Goal: Entertainment & Leisure: Browse casually

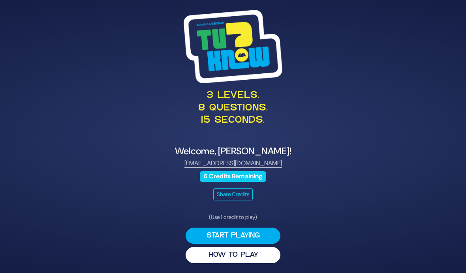
scroll to position [32, 0]
click at [261, 228] on button "Start Playing" at bounding box center [232, 236] width 95 height 16
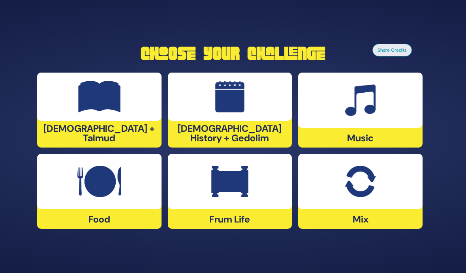
click at [362, 175] on img at bounding box center [359, 182] width 31 height 32
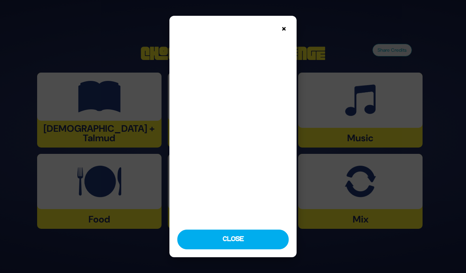
click at [268, 249] on button "Close" at bounding box center [233, 240] width 112 height 20
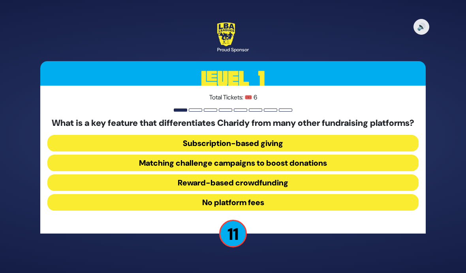
click at [348, 194] on button "No platform fees" at bounding box center [232, 202] width 371 height 17
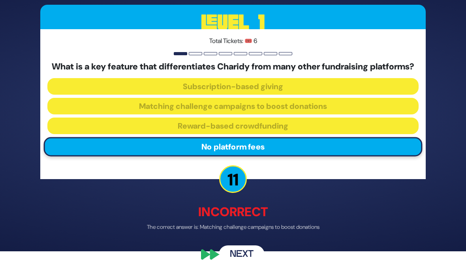
click at [247, 260] on button "Next" at bounding box center [242, 254] width 46 height 18
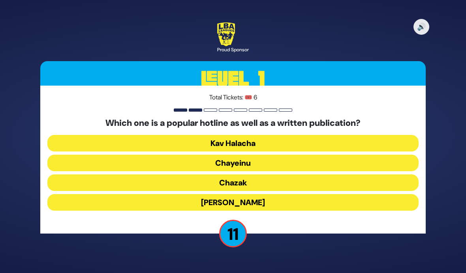
click at [357, 135] on button "Kav Halacha" at bounding box center [232, 143] width 371 height 17
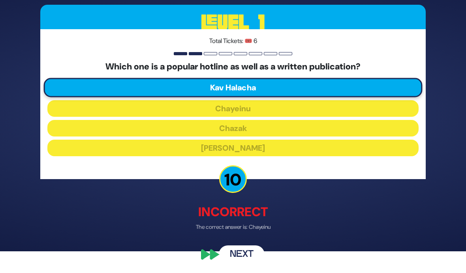
click at [248, 257] on button "Next" at bounding box center [242, 254] width 46 height 18
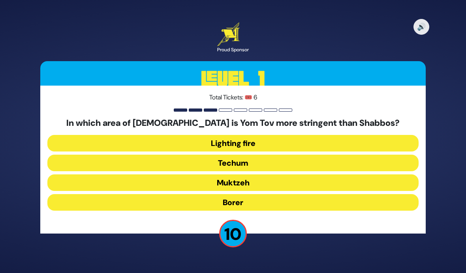
click at [350, 194] on button "Borer" at bounding box center [232, 202] width 371 height 17
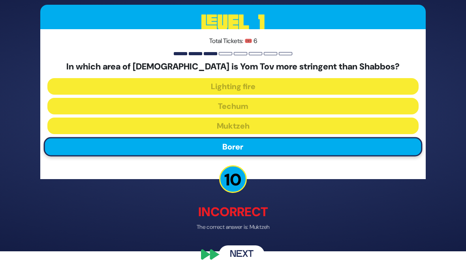
click at [249, 258] on button "Next" at bounding box center [242, 254] width 46 height 18
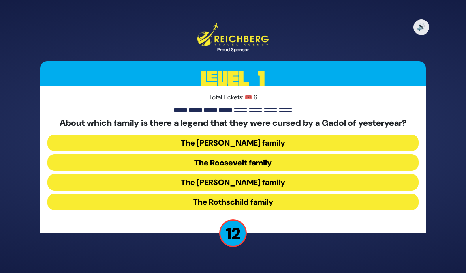
click at [349, 174] on button "The Kennedy family" at bounding box center [232, 182] width 371 height 17
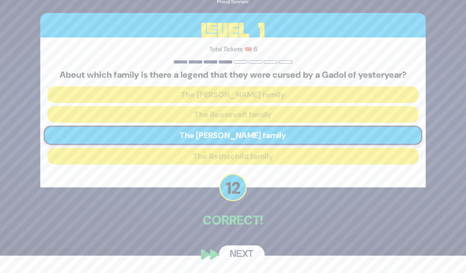
click at [241, 256] on button "Next" at bounding box center [242, 254] width 46 height 18
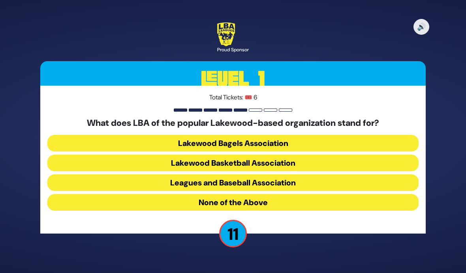
click at [352, 155] on button "Lakewood Basketball Association" at bounding box center [232, 163] width 371 height 17
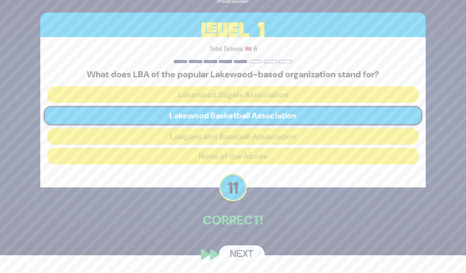
click at [248, 255] on button "Next" at bounding box center [242, 254] width 46 height 18
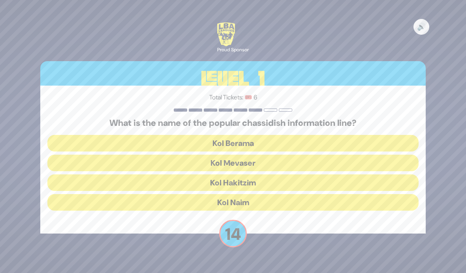
click at [352, 155] on button "Kol Mevaser" at bounding box center [232, 163] width 371 height 17
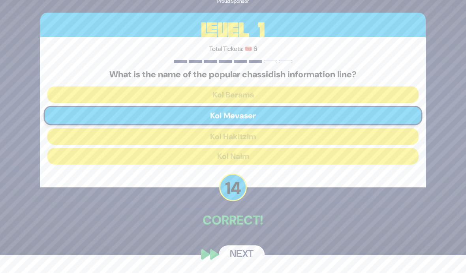
click at [247, 256] on button "Next" at bounding box center [242, 254] width 46 height 18
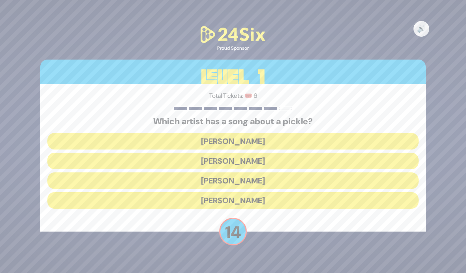
click at [344, 133] on button "Joey Newcomb" at bounding box center [232, 141] width 371 height 17
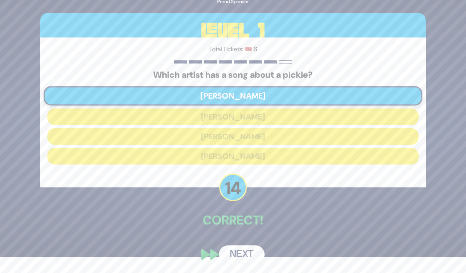
click at [250, 253] on button "Next" at bounding box center [242, 254] width 46 height 18
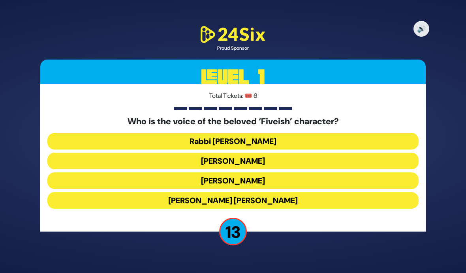
click at [315, 172] on button "Elchonon Schwartz" at bounding box center [232, 180] width 371 height 17
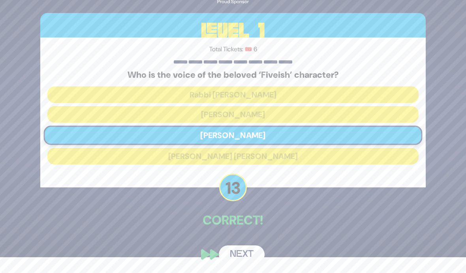
click at [248, 241] on div "🔊 Proud Sponsor Level 1 Total Tickets: 🎟️ 6 Who is the voice of the beloved ‘Fi…" at bounding box center [233, 120] width 404 height 305
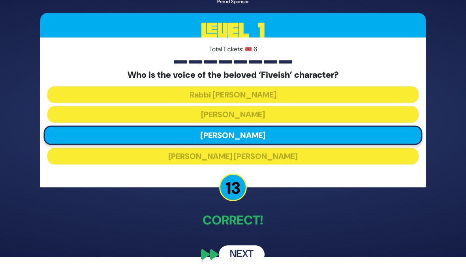
click at [247, 253] on button "Next" at bounding box center [242, 254] width 46 height 18
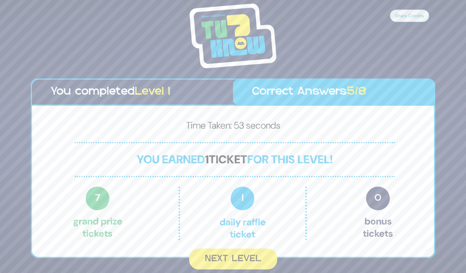
click at [255, 249] on button "Next Level" at bounding box center [233, 259] width 88 height 21
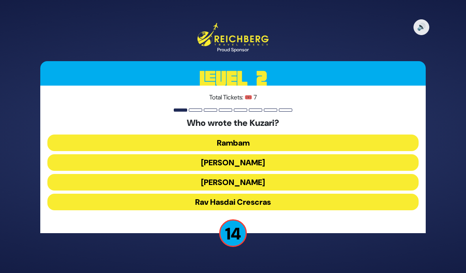
click at [357, 174] on button "Rav Yehudah HaLevi" at bounding box center [232, 182] width 371 height 17
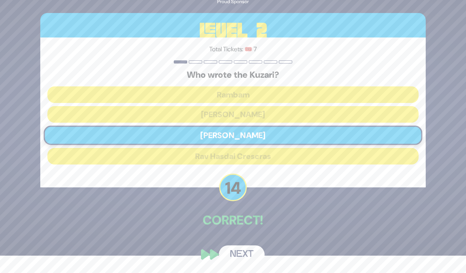
click at [245, 255] on button "Next" at bounding box center [242, 254] width 46 height 18
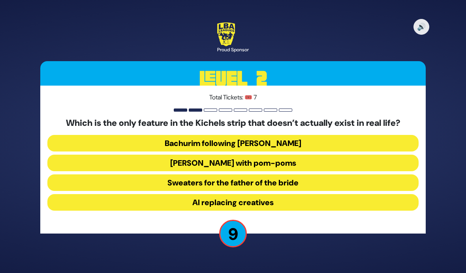
click at [363, 174] on button "Sweaters for the father of the bride" at bounding box center [232, 182] width 371 height 17
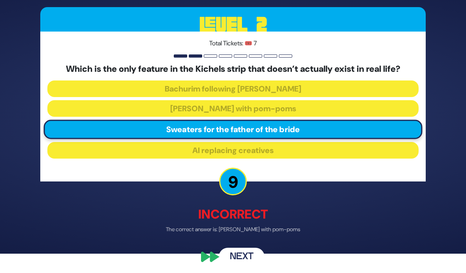
click at [248, 258] on button "Next" at bounding box center [242, 257] width 46 height 18
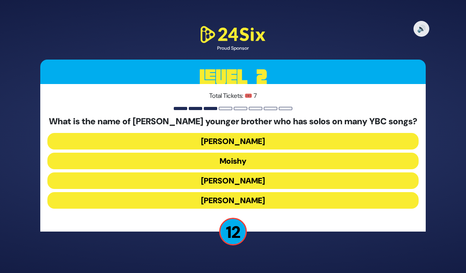
click at [339, 192] on button "Yaakov Mordechai" at bounding box center [232, 200] width 371 height 17
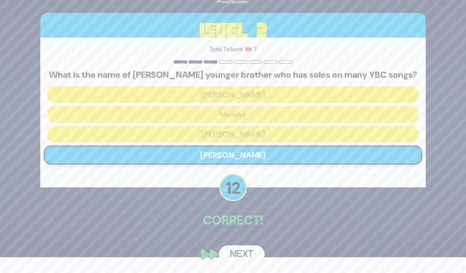
click at [247, 253] on button "Next" at bounding box center [242, 254] width 46 height 18
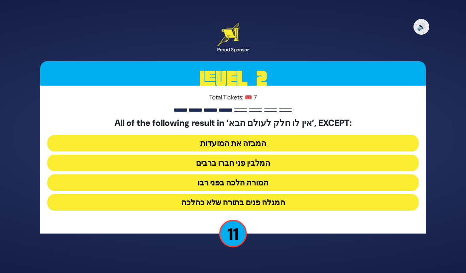
click at [346, 155] on button "המלבין פני חברו ברבים" at bounding box center [232, 163] width 371 height 17
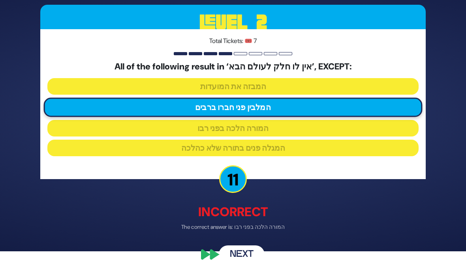
click at [241, 264] on button "Next" at bounding box center [242, 254] width 46 height 18
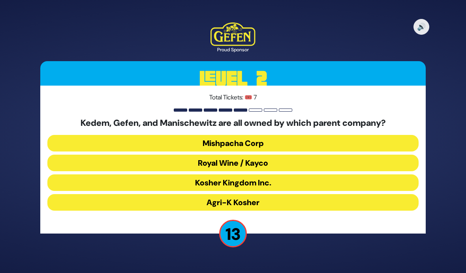
click at [344, 155] on button "Royal Wine / Kayco" at bounding box center [232, 163] width 371 height 17
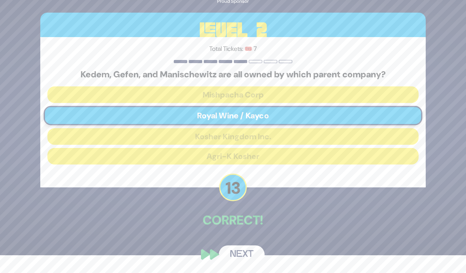
click at [246, 255] on button "Next" at bounding box center [242, 254] width 46 height 18
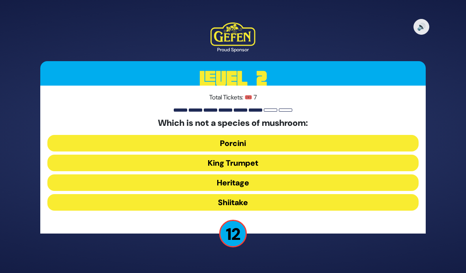
click at [334, 155] on button "King Trumpet" at bounding box center [232, 163] width 371 height 17
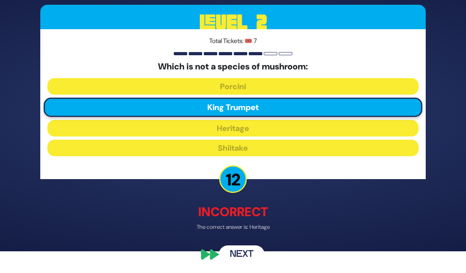
click at [247, 260] on button "Next" at bounding box center [242, 254] width 46 height 18
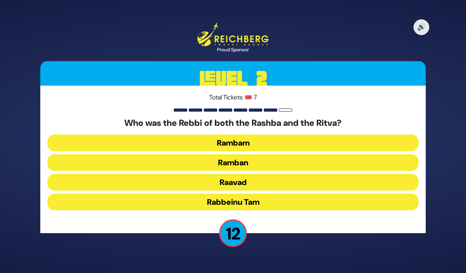
click at [362, 154] on button "Ramban" at bounding box center [232, 162] width 371 height 17
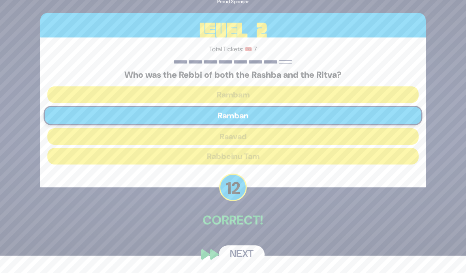
click at [250, 256] on button "Next" at bounding box center [242, 254] width 46 height 18
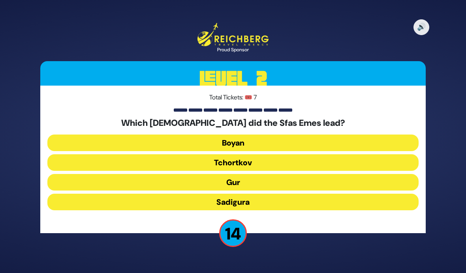
click at [369, 174] on button "Gur" at bounding box center [232, 182] width 371 height 17
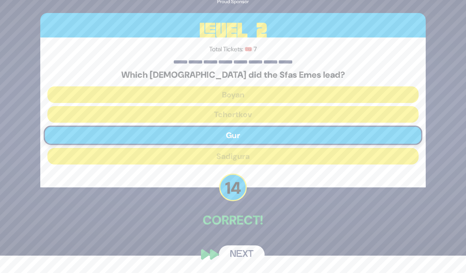
click at [253, 256] on button "Next" at bounding box center [242, 254] width 46 height 18
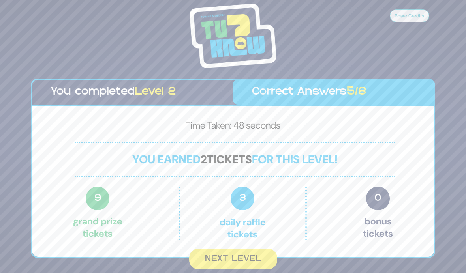
click at [252, 253] on button "Next Level" at bounding box center [233, 259] width 88 height 21
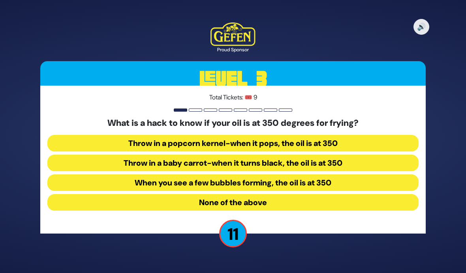
click at [361, 174] on button "When you see a few bubbles forming, the oil is at 350" at bounding box center [232, 182] width 371 height 17
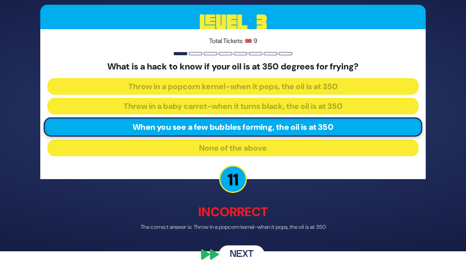
click at [246, 257] on button "Next" at bounding box center [242, 254] width 46 height 18
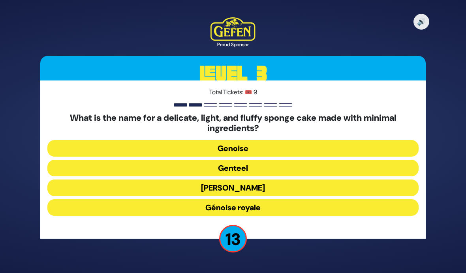
click at [340, 199] on button "Génoise royale" at bounding box center [232, 207] width 371 height 17
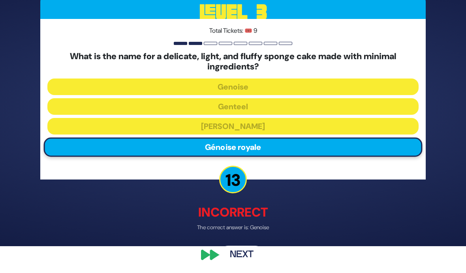
click at [250, 264] on button "Next" at bounding box center [242, 254] width 46 height 18
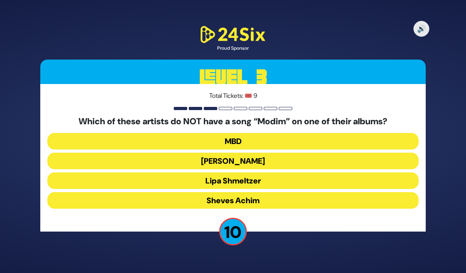
click at [346, 172] on button "Lipa Shmeltzer" at bounding box center [232, 180] width 371 height 17
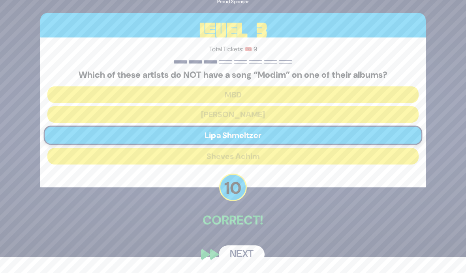
click at [249, 254] on button "Next" at bounding box center [242, 254] width 46 height 18
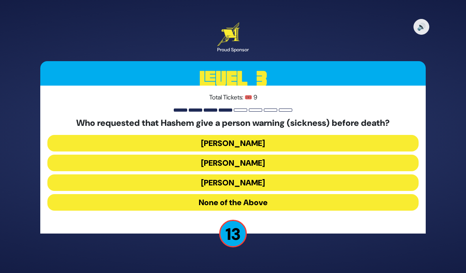
click at [364, 155] on button "Yitzchok" at bounding box center [232, 163] width 371 height 17
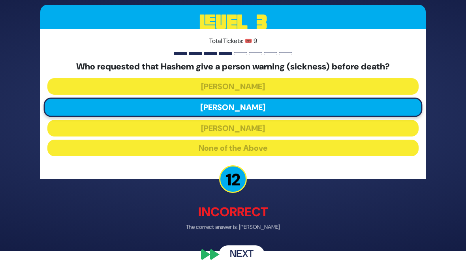
click at [247, 256] on button "Next" at bounding box center [242, 254] width 46 height 18
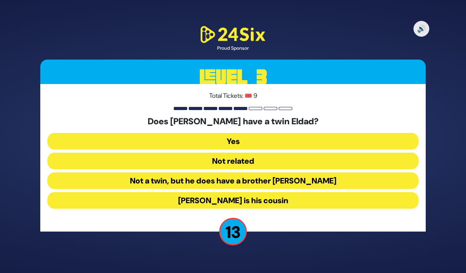
click at [367, 172] on button "Not a twin, but he does have a brother Eldad" at bounding box center [232, 180] width 371 height 17
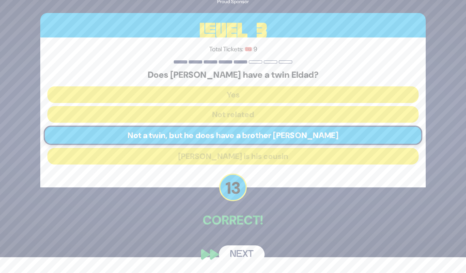
click at [246, 255] on button "Next" at bounding box center [242, 254] width 46 height 18
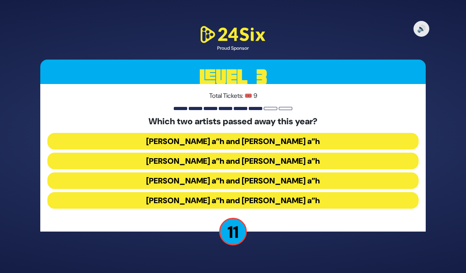
click at [345, 172] on button "Michoel Schnitzler a”h and Yossi Piamenta a”h" at bounding box center [232, 180] width 371 height 17
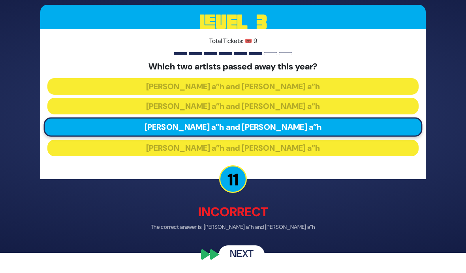
click at [243, 259] on button "Next" at bounding box center [242, 254] width 46 height 18
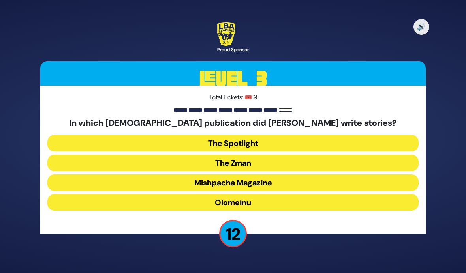
click at [352, 194] on button "Olomeinu" at bounding box center [232, 202] width 371 height 17
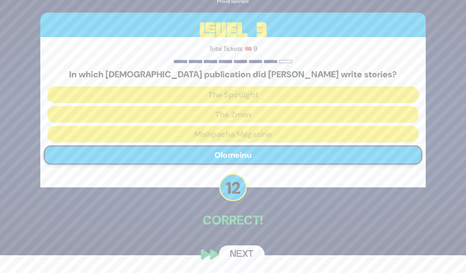
click at [251, 256] on button "Next" at bounding box center [242, 254] width 46 height 18
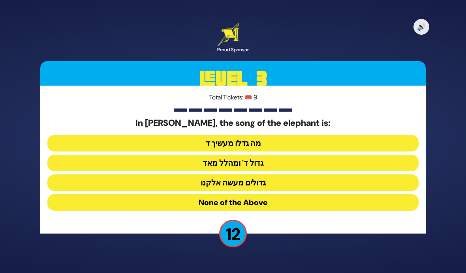
click at [339, 194] on button "None of the Above" at bounding box center [232, 202] width 371 height 17
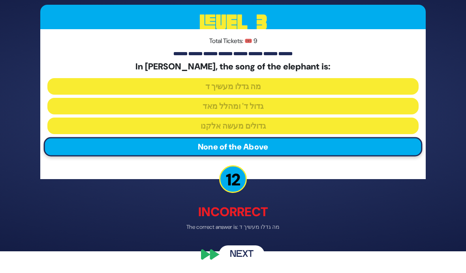
click at [243, 261] on button "Next" at bounding box center [242, 254] width 46 height 18
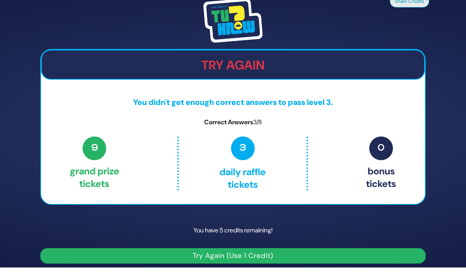
click at [299, 248] on button "Try Again (Use 1 Credit)" at bounding box center [232, 255] width 385 height 15
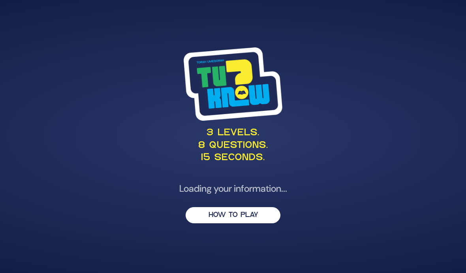
scroll to position [32, 0]
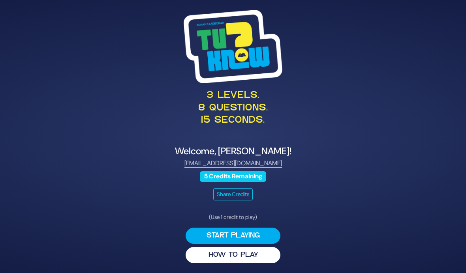
click at [261, 228] on button "Start Playing" at bounding box center [232, 236] width 95 height 16
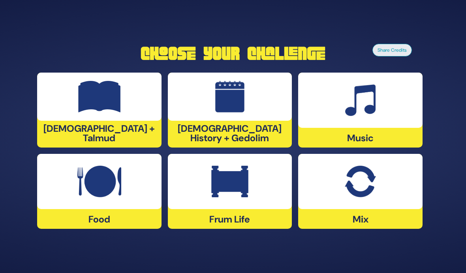
click at [369, 173] on img at bounding box center [359, 182] width 31 height 32
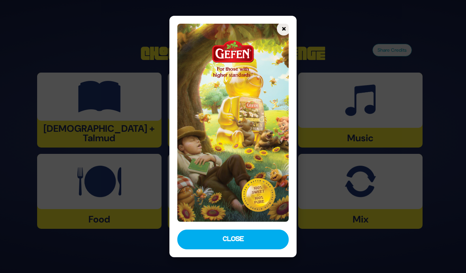
click at [266, 249] on button "Close" at bounding box center [233, 240] width 112 height 20
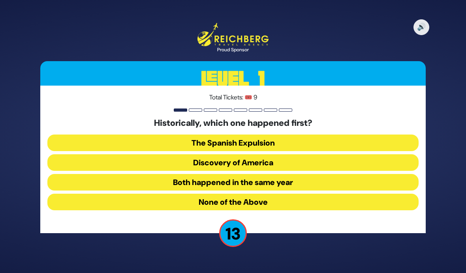
click at [357, 135] on button "The Spanish Expulsion" at bounding box center [232, 143] width 371 height 17
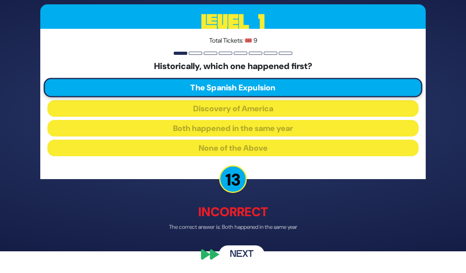
click at [248, 257] on button "Next" at bounding box center [242, 254] width 46 height 18
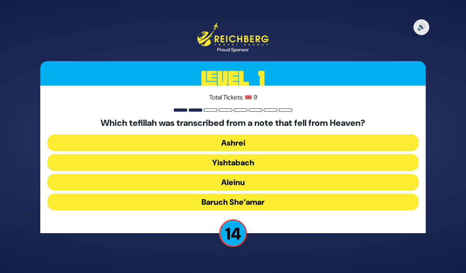
click at [342, 194] on button "Baruch She’amar" at bounding box center [232, 202] width 371 height 17
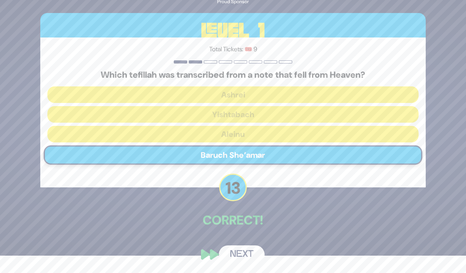
click at [246, 256] on button "Next" at bounding box center [242, 254] width 46 height 18
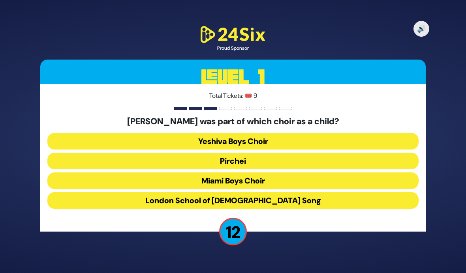
click at [338, 172] on button "Miami Boys Choir" at bounding box center [232, 180] width 371 height 17
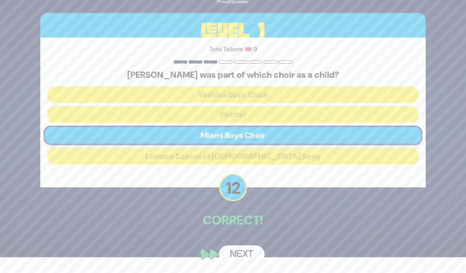
click at [243, 256] on button "Next" at bounding box center [242, 254] width 46 height 18
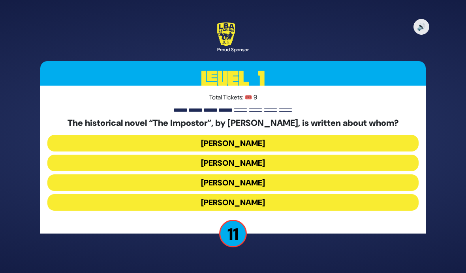
click at [309, 174] on button "Shabbesai Tzvi" at bounding box center [232, 182] width 371 height 17
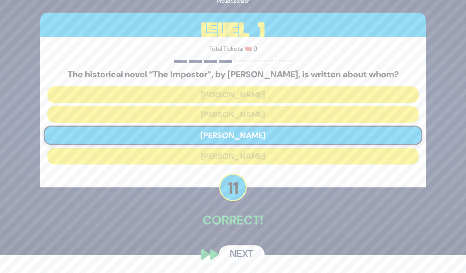
click at [249, 253] on button "Next" at bounding box center [242, 254] width 46 height 18
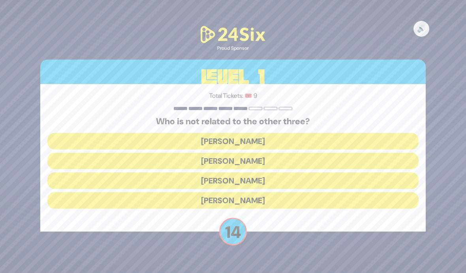
click at [315, 192] on button "Shie Fried" at bounding box center [232, 200] width 371 height 17
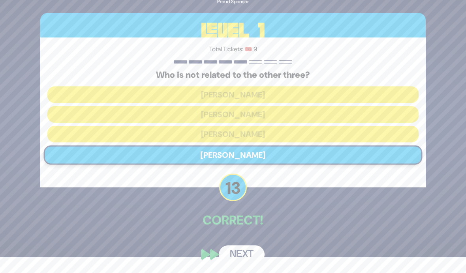
click at [243, 252] on button "Next" at bounding box center [242, 254] width 46 height 18
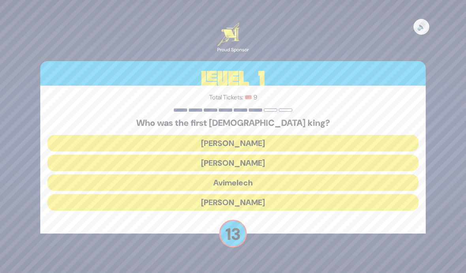
click at [310, 135] on button "Shaul" at bounding box center [232, 143] width 371 height 17
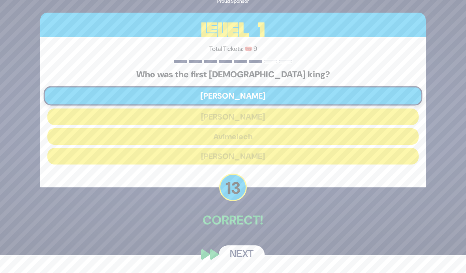
click at [249, 254] on button "Next" at bounding box center [242, 254] width 46 height 18
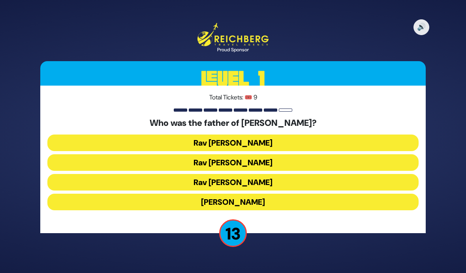
click at [295, 194] on button "Rav Yitzchok Hutner" at bounding box center [232, 202] width 371 height 17
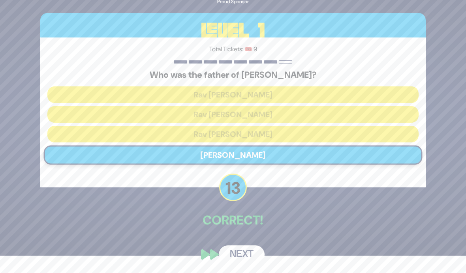
click at [247, 255] on button "Next" at bounding box center [242, 254] width 46 height 18
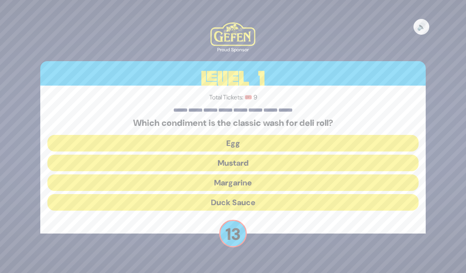
click at [323, 135] on button "Egg" at bounding box center [232, 143] width 371 height 17
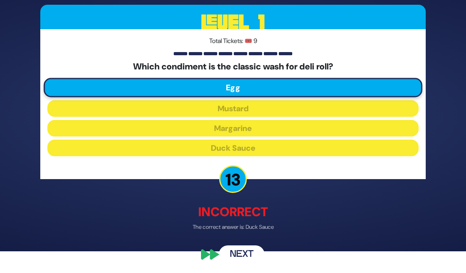
click at [246, 258] on button "Next" at bounding box center [242, 254] width 46 height 18
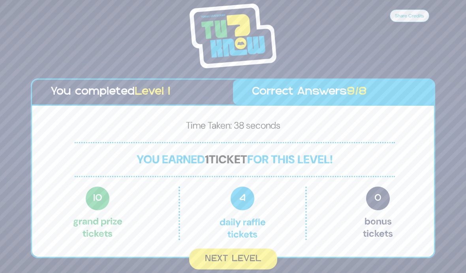
click at [255, 249] on button "Next Level" at bounding box center [233, 259] width 88 height 21
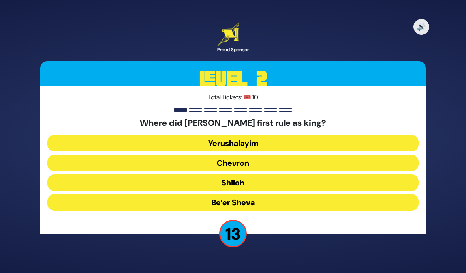
click at [306, 155] on button "Chevron" at bounding box center [232, 163] width 371 height 17
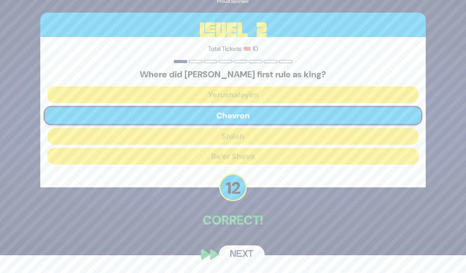
click at [246, 254] on button "Next" at bounding box center [242, 254] width 46 height 18
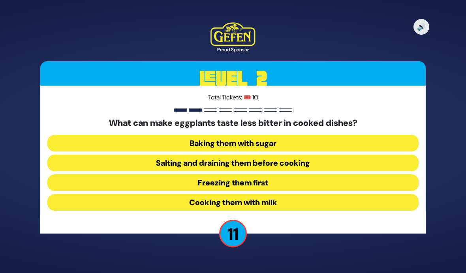
click at [367, 155] on button "Salting and draining them before cooking" at bounding box center [232, 163] width 371 height 17
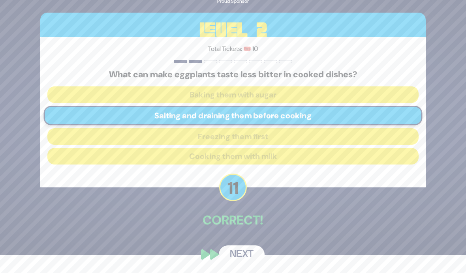
click at [249, 257] on button "Next" at bounding box center [242, 254] width 46 height 18
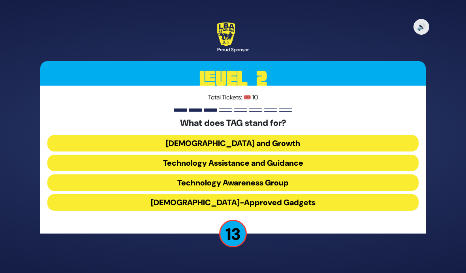
click at [322, 174] on button "Technology Awareness Group" at bounding box center [232, 182] width 371 height 17
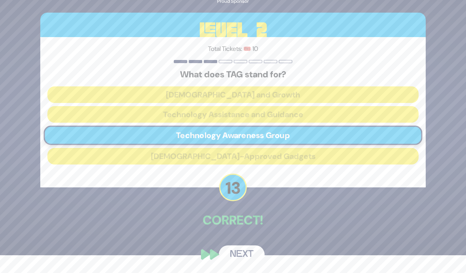
click at [249, 251] on button "Next" at bounding box center [242, 254] width 46 height 18
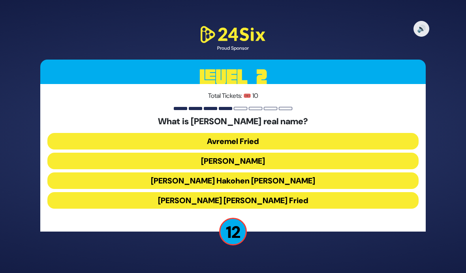
click at [287, 172] on button "Avraham Shabsi Hakohen Friedman" at bounding box center [232, 180] width 371 height 17
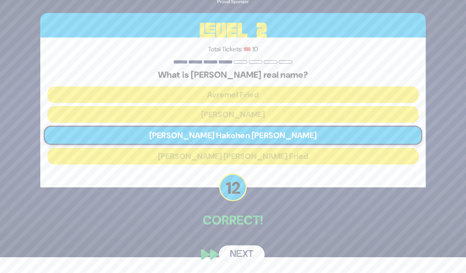
click at [247, 259] on button "Next" at bounding box center [242, 254] width 46 height 18
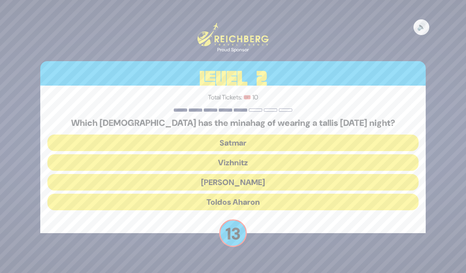
click at [290, 194] on button "Toldos Aharon" at bounding box center [232, 202] width 371 height 17
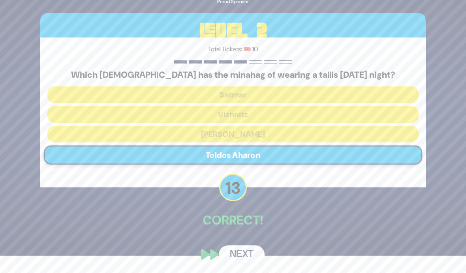
click at [249, 256] on button "Next" at bounding box center [242, 254] width 46 height 18
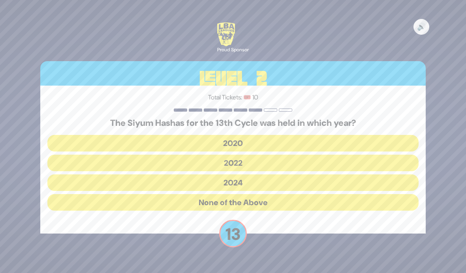
click at [301, 135] on button "2020" at bounding box center [232, 143] width 371 height 17
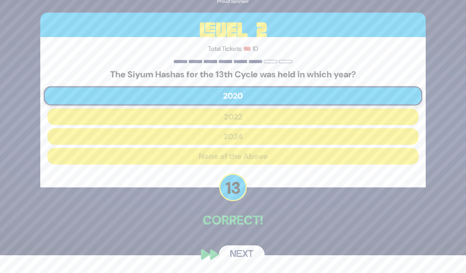
click at [249, 261] on button "Next" at bounding box center [242, 254] width 46 height 18
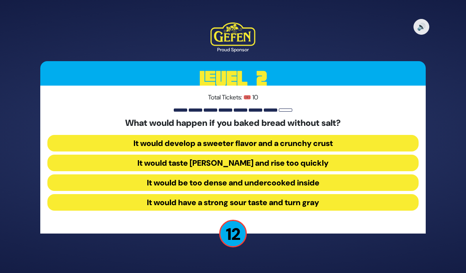
click at [305, 194] on button "It would have a strong sour taste and turn gray" at bounding box center [232, 202] width 371 height 17
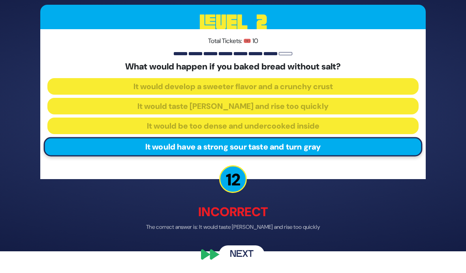
click at [254, 259] on button "Next" at bounding box center [242, 254] width 46 height 18
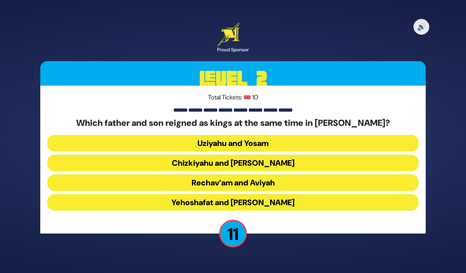
click at [295, 194] on button "Yehoshafat and Yehoram" at bounding box center [232, 202] width 371 height 17
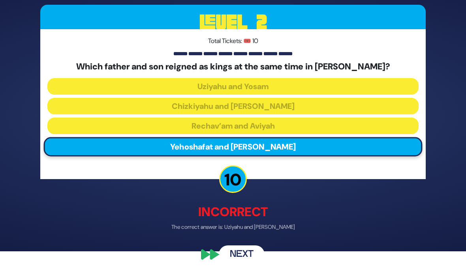
click at [249, 256] on button "Next" at bounding box center [242, 254] width 46 height 18
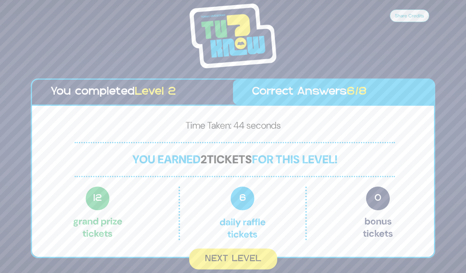
click at [249, 249] on button "Next Level" at bounding box center [233, 259] width 88 height 21
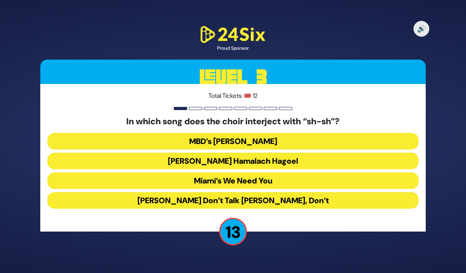
click at [303, 192] on button "Country Yossi’s Don’t Talk Lashon Hara, Don’t" at bounding box center [232, 200] width 371 height 17
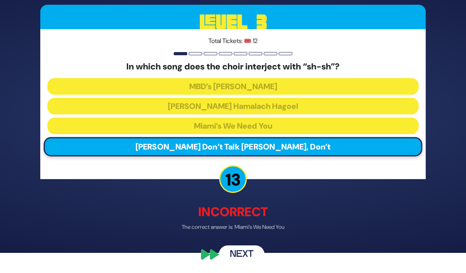
click at [250, 256] on button "Next" at bounding box center [242, 254] width 46 height 18
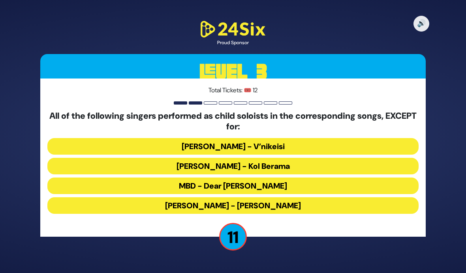
click at [317, 178] on button "MBD - Dear Nikolai" at bounding box center [232, 186] width 371 height 17
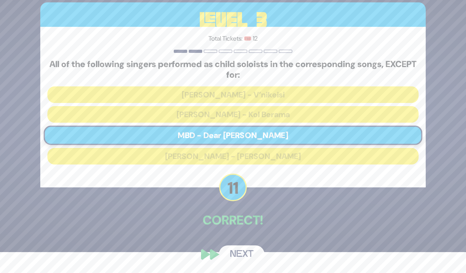
click at [244, 256] on button "Next" at bounding box center [242, 254] width 46 height 18
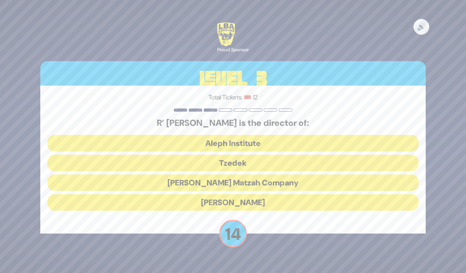
click at [310, 155] on button "Tzedek" at bounding box center [232, 163] width 371 height 17
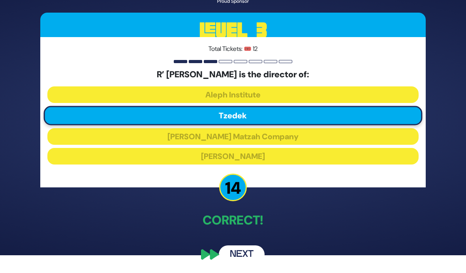
click at [246, 253] on button "Next" at bounding box center [242, 254] width 46 height 18
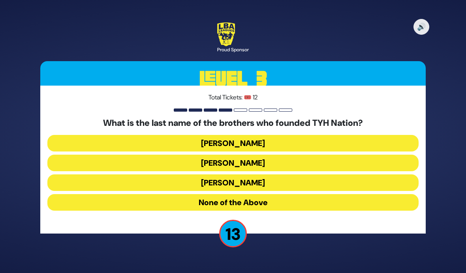
click at [301, 135] on button "Blumstein" at bounding box center [232, 143] width 371 height 17
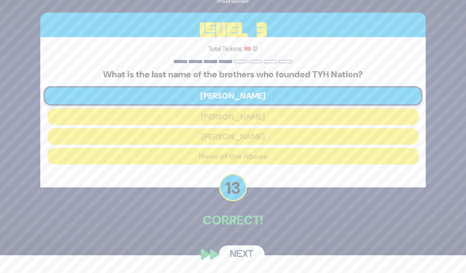
click at [249, 258] on button "Next" at bounding box center [242, 254] width 46 height 18
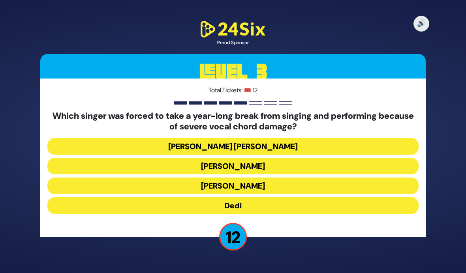
click at [302, 158] on button "Ohad Moskowitz" at bounding box center [232, 166] width 371 height 17
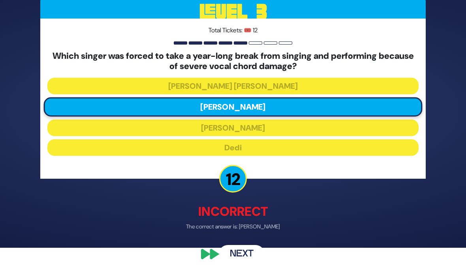
click at [245, 259] on button "Next" at bounding box center [242, 254] width 46 height 18
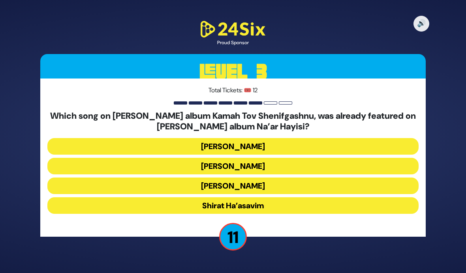
click at [306, 158] on button "Achim Banefesh" at bounding box center [232, 166] width 371 height 17
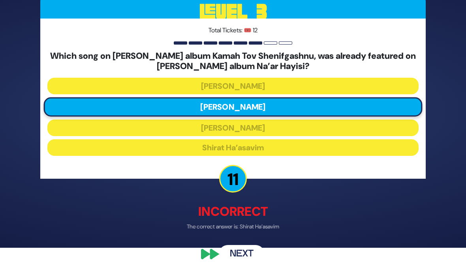
click at [246, 262] on button "Next" at bounding box center [242, 254] width 46 height 18
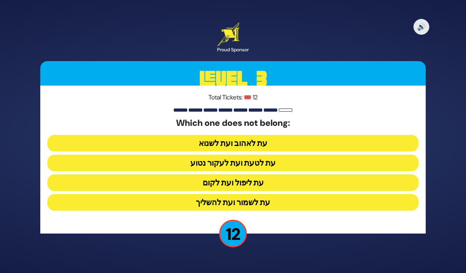
click at [288, 155] on button "עת לטעת ועת לעקור נטוע" at bounding box center [232, 163] width 371 height 17
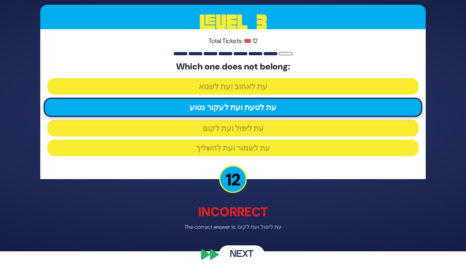
click at [246, 256] on button "Next" at bounding box center [242, 254] width 46 height 18
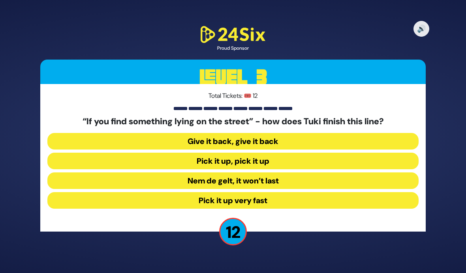
click at [291, 192] on button "Pick it up very fast" at bounding box center [232, 200] width 371 height 17
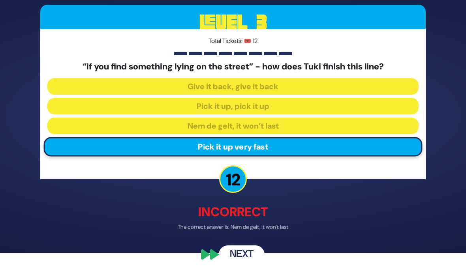
click at [246, 258] on button "Next" at bounding box center [242, 254] width 46 height 18
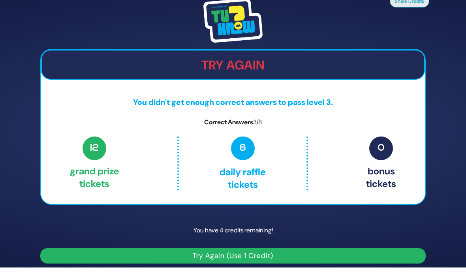
click at [305, 248] on button "Try Again (Use 1 Credit)" at bounding box center [232, 255] width 385 height 15
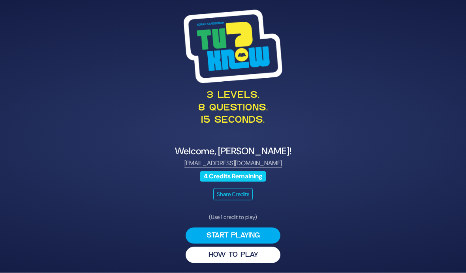
scroll to position [29, 0]
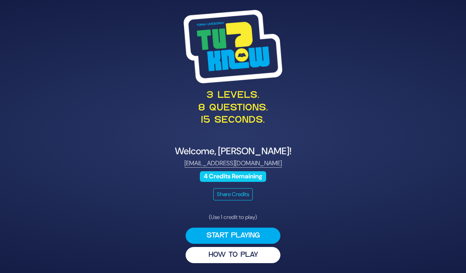
click at [258, 228] on button "Start Playing" at bounding box center [232, 236] width 95 height 16
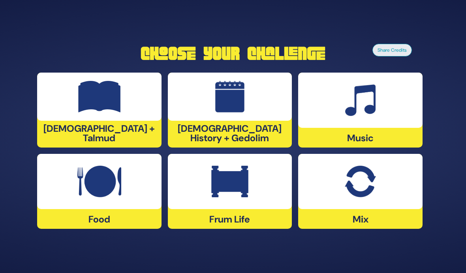
click at [369, 182] on img at bounding box center [359, 182] width 31 height 32
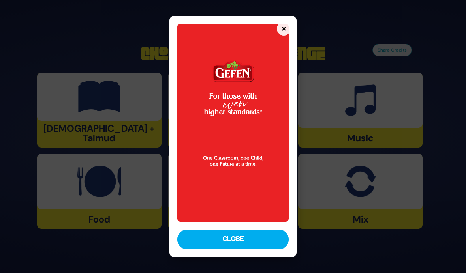
click at [272, 249] on button "Close" at bounding box center [233, 240] width 112 height 20
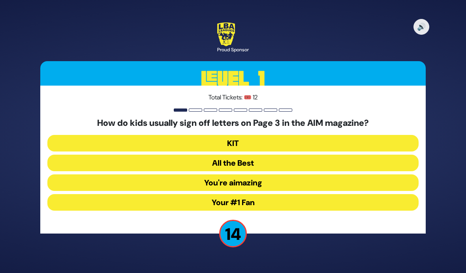
click at [283, 135] on button "KIT" at bounding box center [232, 143] width 371 height 17
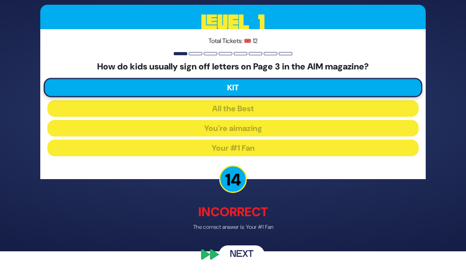
click at [247, 260] on button "Next" at bounding box center [242, 254] width 46 height 18
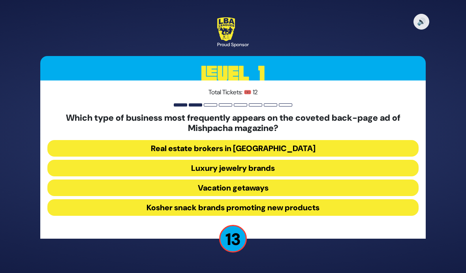
click at [283, 160] on button "Luxury jewelry brands" at bounding box center [232, 168] width 371 height 17
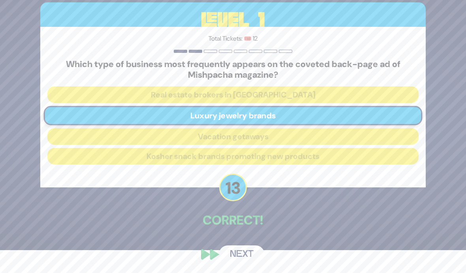
click at [251, 259] on button "Next" at bounding box center [242, 254] width 46 height 18
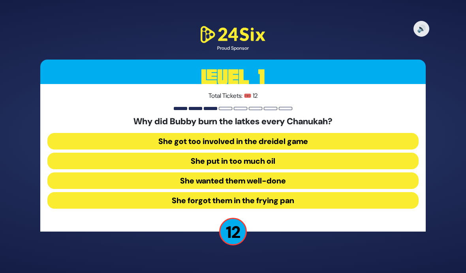
click at [281, 192] on button "She forgot them in the frying pan" at bounding box center [232, 200] width 371 height 17
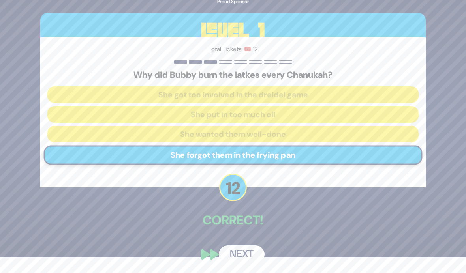
click at [249, 255] on button "Next" at bounding box center [242, 254] width 46 height 18
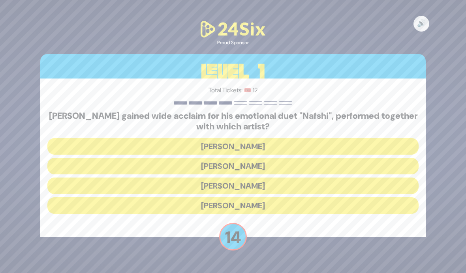
click at [283, 158] on button "Ishay Ribo" at bounding box center [232, 166] width 371 height 17
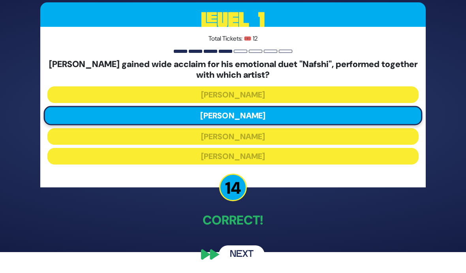
scroll to position [37, 0]
click at [245, 255] on button "Next" at bounding box center [242, 254] width 46 height 18
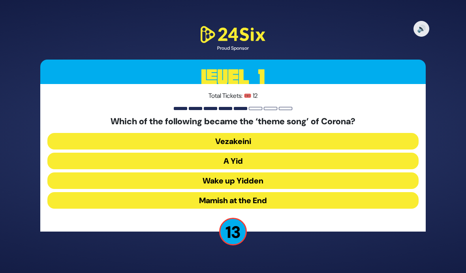
click at [279, 153] on button "A Yid" at bounding box center [232, 161] width 371 height 17
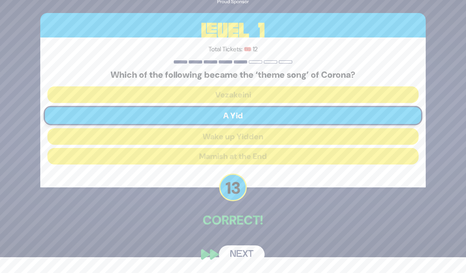
click at [252, 233] on div "🔊 Proud Sponsor Level 1 Total Tickets: 🎟️ 12 Which of the following became the …" at bounding box center [233, 120] width 404 height 305
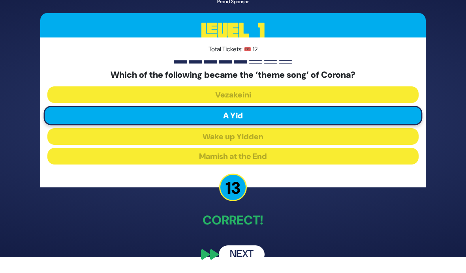
click at [245, 249] on button "Next" at bounding box center [242, 254] width 46 height 18
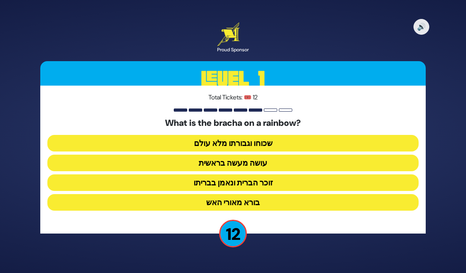
click at [285, 174] on button "זוכר הברית ונאמן בבריתו" at bounding box center [232, 182] width 371 height 17
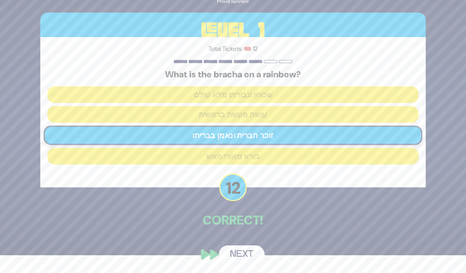
click at [242, 256] on button "Next" at bounding box center [242, 254] width 46 height 18
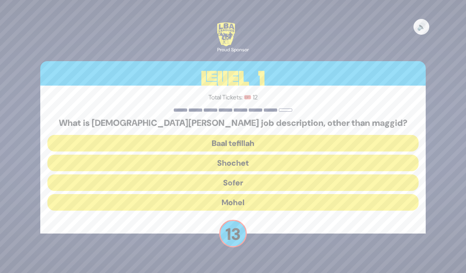
click at [290, 194] on button "Mohel" at bounding box center [232, 202] width 371 height 17
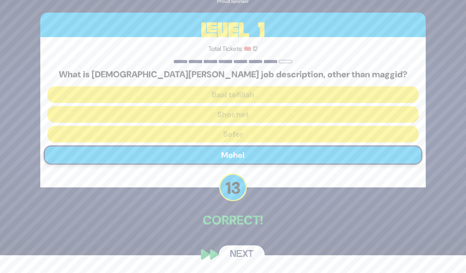
click at [247, 252] on button "Next" at bounding box center [242, 254] width 46 height 18
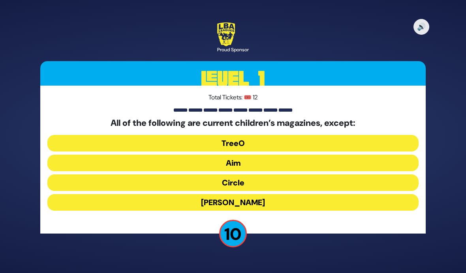
click at [265, 174] on button "Circle" at bounding box center [232, 182] width 371 height 17
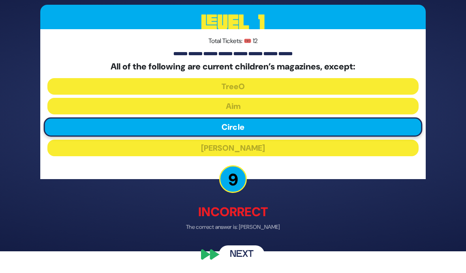
click at [245, 256] on button "Next" at bounding box center [242, 254] width 46 height 18
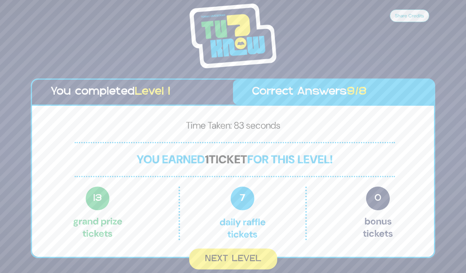
click at [241, 253] on button "Next Level" at bounding box center [233, 259] width 88 height 21
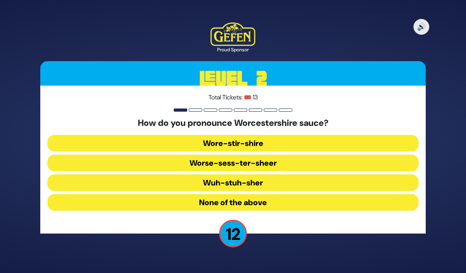
click at [260, 135] on button "Wore-stir-shire" at bounding box center [232, 143] width 371 height 17
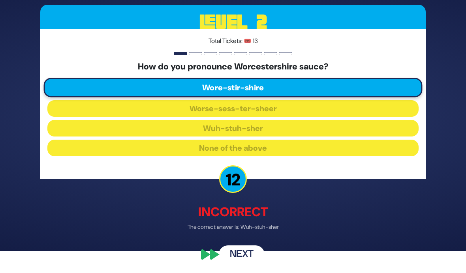
click at [253, 238] on div "🔊 Proud Sponsor Level 2 Total Tickets: 🎟️ 13 How do you pronounce Worcestershir…" at bounding box center [233, 115] width 404 height 316
click at [253, 258] on button "Next" at bounding box center [242, 254] width 46 height 18
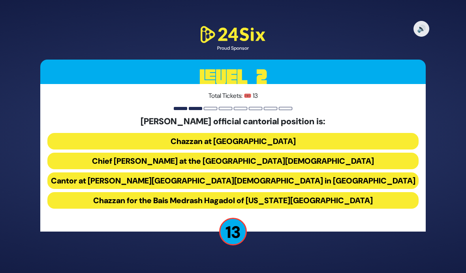
click at [284, 153] on button "Chief Cantor at the Park East Synagogue" at bounding box center [232, 161] width 371 height 17
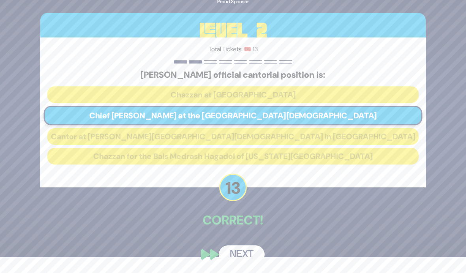
click at [247, 252] on button "Next" at bounding box center [242, 254] width 46 height 18
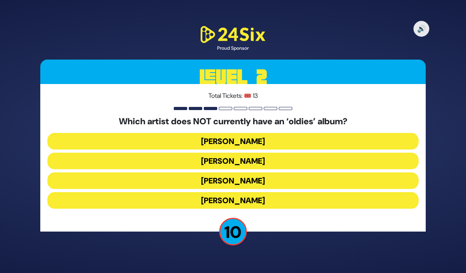
click at [270, 153] on button "Mordechai Shapiro" at bounding box center [232, 161] width 371 height 17
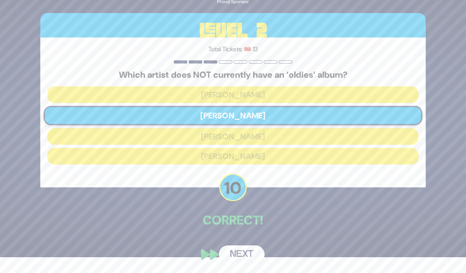
click at [247, 255] on button "Next" at bounding box center [242, 254] width 46 height 18
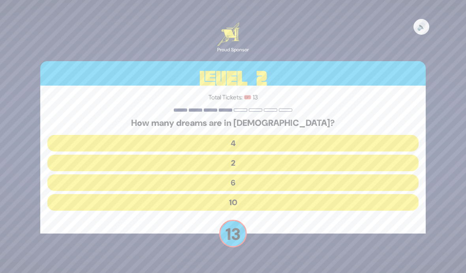
click at [270, 194] on button "10" at bounding box center [232, 202] width 371 height 17
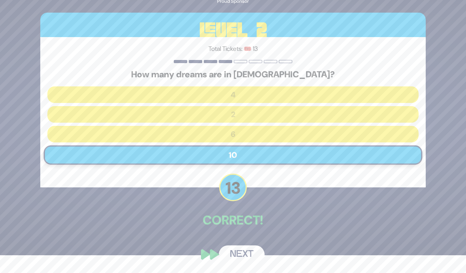
click at [245, 253] on button "Next" at bounding box center [242, 254] width 46 height 18
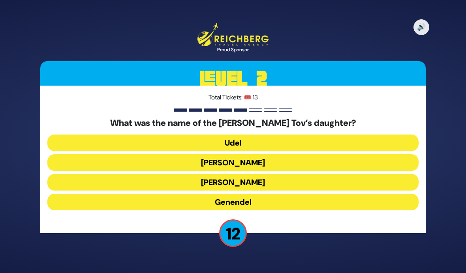
click at [266, 135] on button "Udel" at bounding box center [232, 143] width 371 height 17
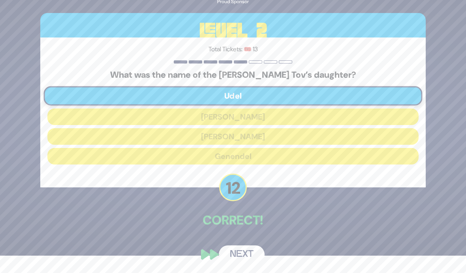
click at [250, 254] on button "Next" at bounding box center [242, 254] width 46 height 18
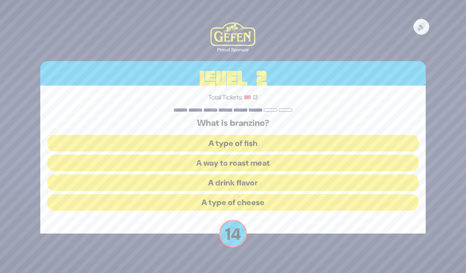
click at [280, 135] on button "A type of fish" at bounding box center [232, 143] width 371 height 17
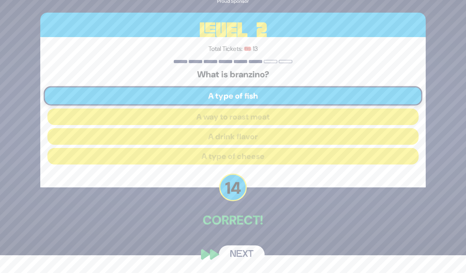
click at [244, 256] on button "Next" at bounding box center [242, 254] width 46 height 18
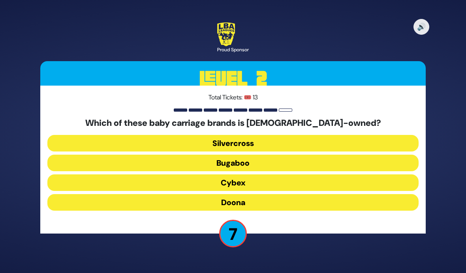
click at [245, 155] on button "Bugaboo" at bounding box center [232, 163] width 371 height 17
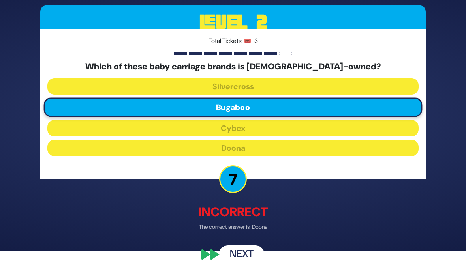
click at [245, 256] on button "Next" at bounding box center [242, 254] width 46 height 18
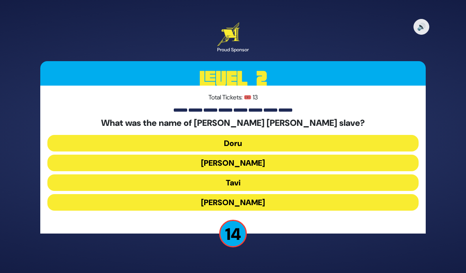
click at [262, 174] on button "Tavi" at bounding box center [232, 182] width 371 height 17
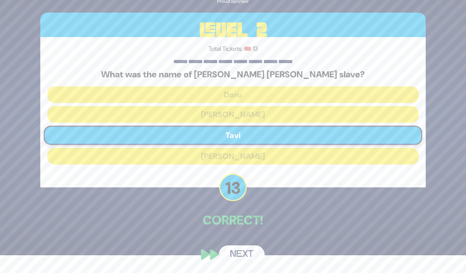
click at [248, 255] on button "Next" at bounding box center [242, 254] width 46 height 18
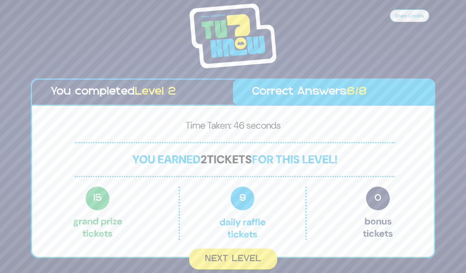
click at [253, 249] on button "Next Level" at bounding box center [233, 259] width 88 height 21
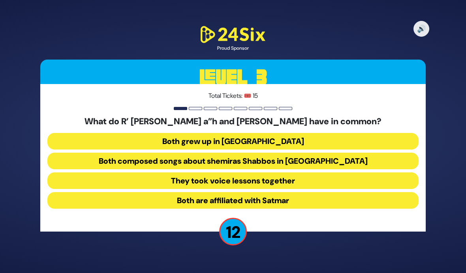
click at [300, 153] on button "Both composed songs about shemiras Shabbos in America" at bounding box center [232, 161] width 371 height 17
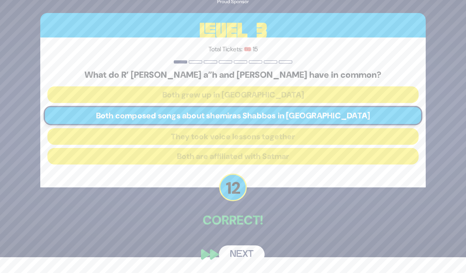
click at [243, 255] on button "Next" at bounding box center [242, 254] width 46 height 18
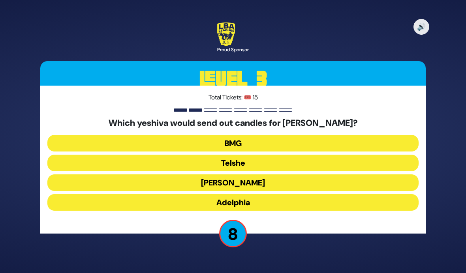
click at [259, 155] on button "Telshe" at bounding box center [232, 163] width 371 height 17
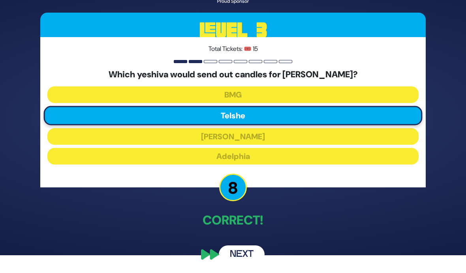
click at [255, 252] on button "Next" at bounding box center [242, 254] width 46 height 18
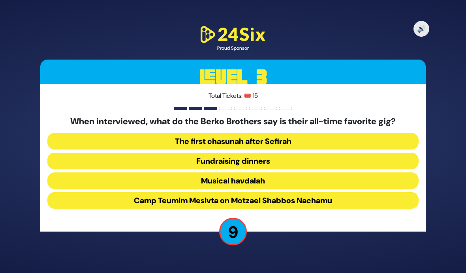
click at [285, 192] on button "Camp Teumim Mesivta on Motzaei Shabbos Nachamu" at bounding box center [232, 200] width 371 height 17
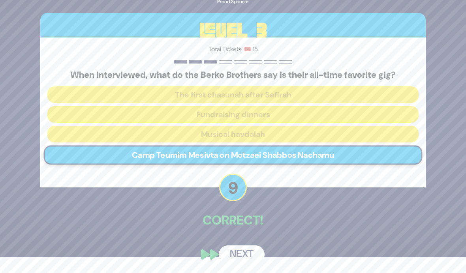
click at [253, 255] on button "Next" at bounding box center [242, 254] width 46 height 18
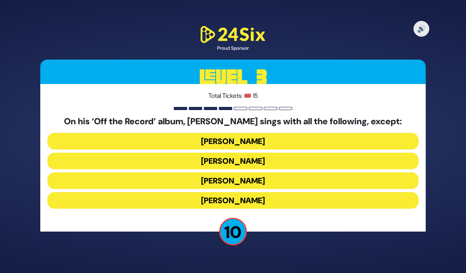
click at [259, 192] on button "Simcha Leiner" at bounding box center [232, 200] width 371 height 17
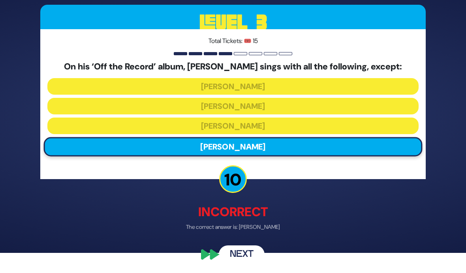
click at [253, 256] on button "Next" at bounding box center [242, 254] width 46 height 18
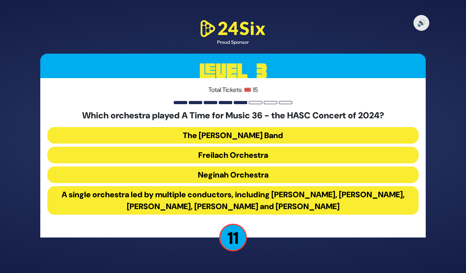
click at [303, 188] on button "A single orchestra led by multiple conductors, including Yoeli Dikman, Rafi Gra…" at bounding box center [232, 200] width 371 height 28
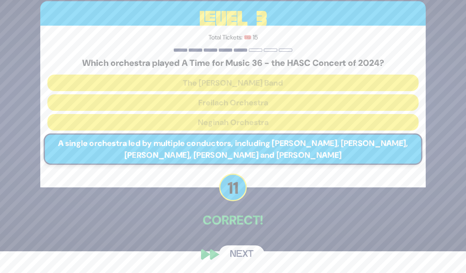
click at [249, 261] on button "Next" at bounding box center [242, 254] width 46 height 18
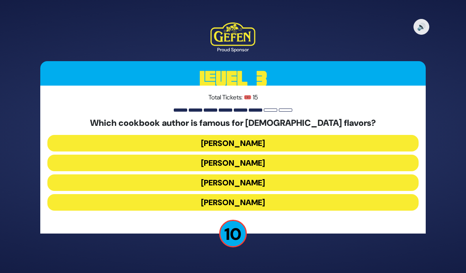
click at [264, 194] on button "Danielle Renov" at bounding box center [232, 202] width 371 height 17
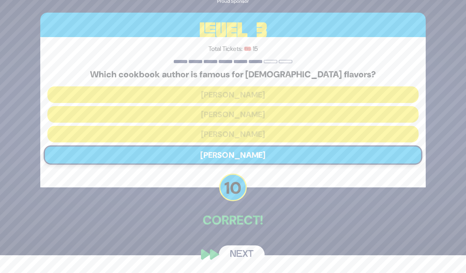
click at [251, 261] on button "Next" at bounding box center [242, 254] width 46 height 18
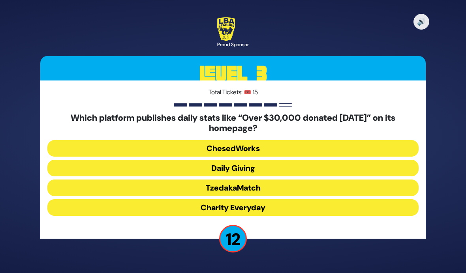
click at [267, 160] on button "Daily Giving" at bounding box center [232, 168] width 371 height 17
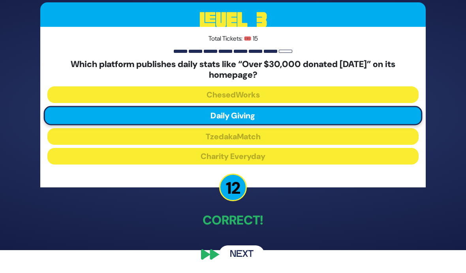
click at [245, 259] on button "Next" at bounding box center [242, 254] width 46 height 18
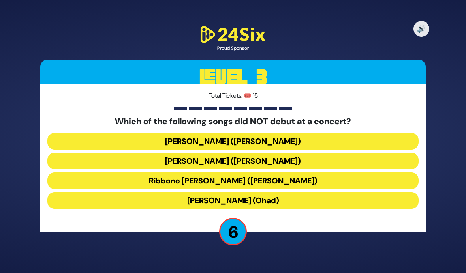
click at [228, 192] on button "Birkat Habanim (Ohad)" at bounding box center [232, 200] width 371 height 17
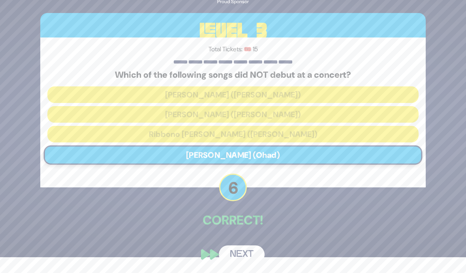
click at [248, 251] on button "Next" at bounding box center [242, 254] width 46 height 18
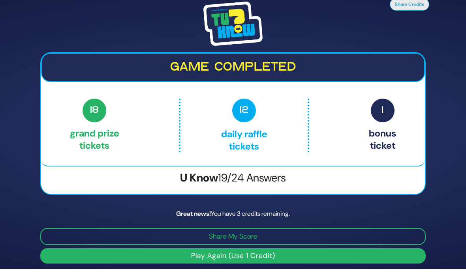
click at [312, 248] on button "Play Again (Use 1 Credit)" at bounding box center [232, 255] width 385 height 15
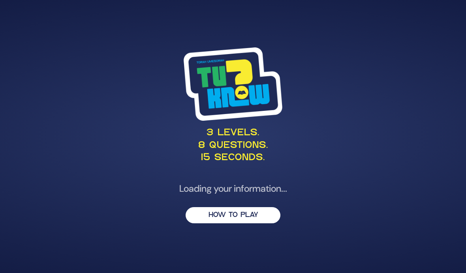
scroll to position [32, 0]
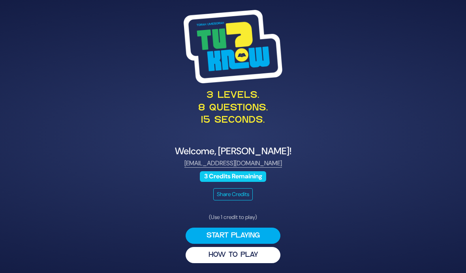
click at [264, 228] on button "Start Playing" at bounding box center [232, 236] width 95 height 16
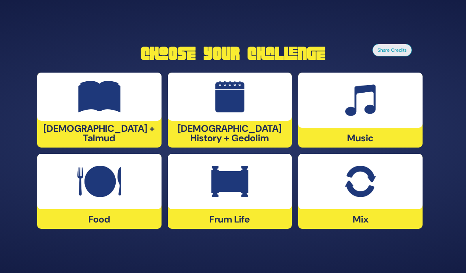
click at [225, 177] on img at bounding box center [229, 182] width 37 height 32
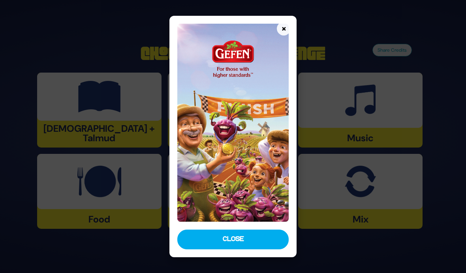
click at [290, 22] on button "×" at bounding box center [284, 29] width 14 height 14
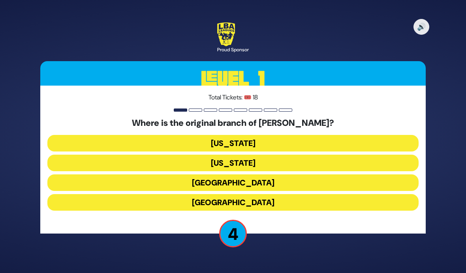
click at [370, 174] on button "London" at bounding box center [232, 182] width 371 height 17
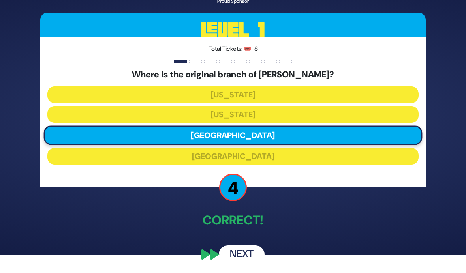
click at [252, 255] on button "Next" at bounding box center [242, 254] width 46 height 18
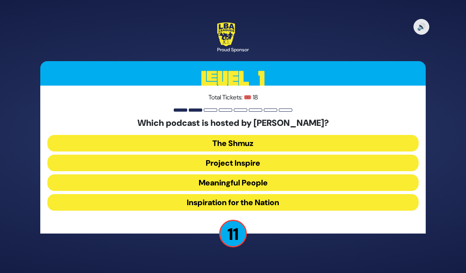
click at [295, 194] on button "Inspiration for the Nation" at bounding box center [232, 202] width 371 height 17
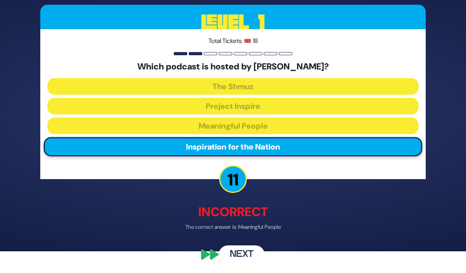
click at [250, 260] on button "Next" at bounding box center [242, 254] width 46 height 18
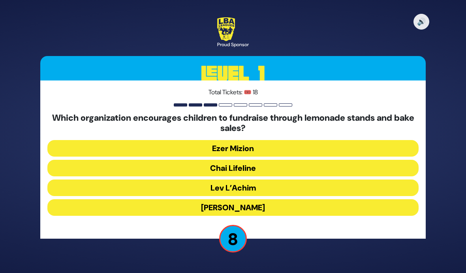
click at [332, 180] on button "Lev L’Achim" at bounding box center [232, 188] width 371 height 17
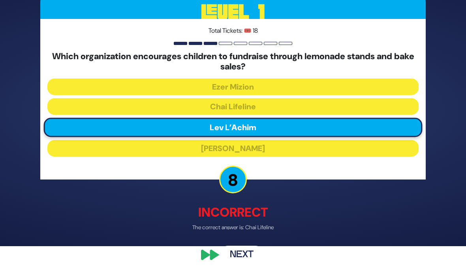
click at [243, 258] on button "Next" at bounding box center [242, 254] width 46 height 18
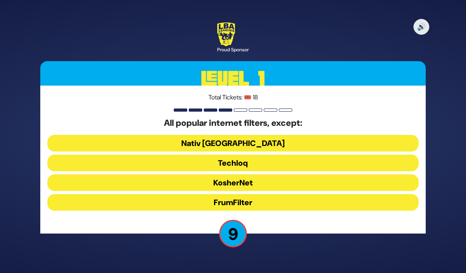
click at [292, 194] on button "FrumFilter" at bounding box center [232, 202] width 371 height 17
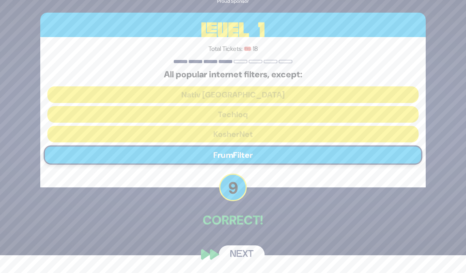
click at [242, 255] on button "Next" at bounding box center [242, 254] width 46 height 18
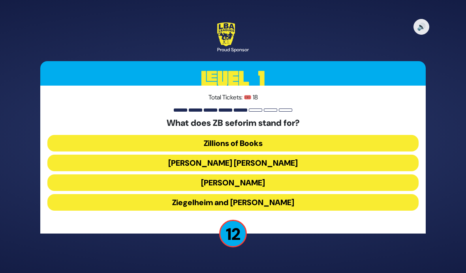
click at [293, 155] on button "Zundel Berman" at bounding box center [232, 163] width 371 height 17
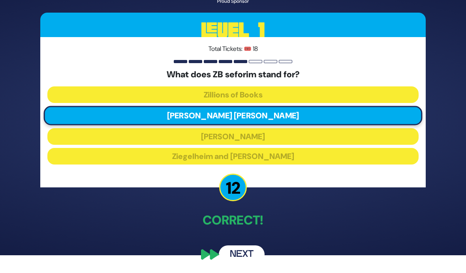
click at [246, 255] on button "Next" at bounding box center [242, 254] width 46 height 18
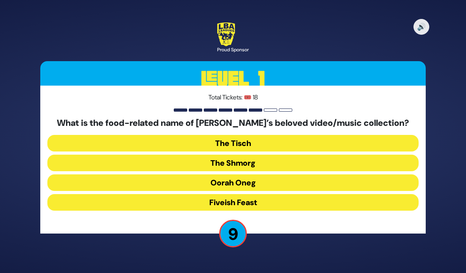
click at [360, 155] on button "The Shmorg" at bounding box center [232, 163] width 371 height 17
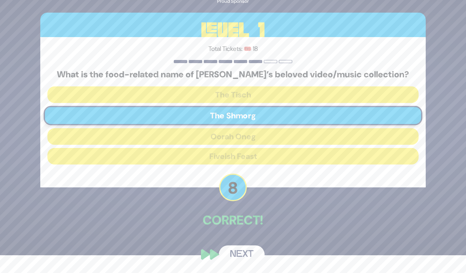
click at [249, 255] on button "Next" at bounding box center [242, 254] width 46 height 18
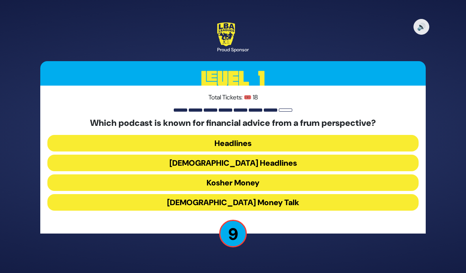
click at [345, 174] on button "Kosher Money" at bounding box center [232, 182] width 371 height 17
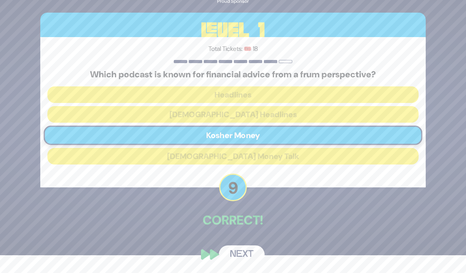
click at [248, 257] on button "Next" at bounding box center [242, 254] width 46 height 18
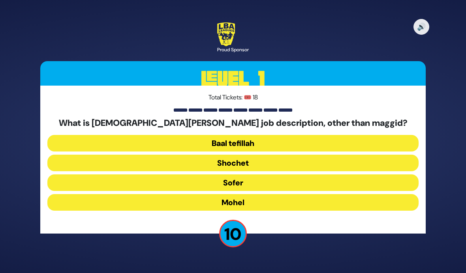
click at [344, 194] on button "Mohel" at bounding box center [232, 202] width 371 height 17
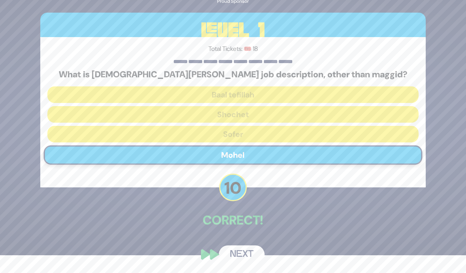
click at [248, 255] on button "Next" at bounding box center [242, 254] width 46 height 18
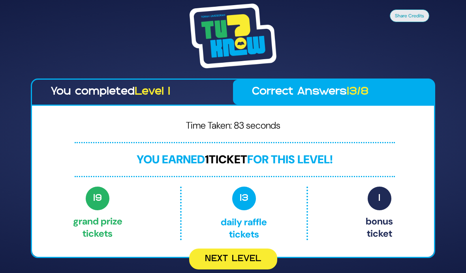
click at [250, 249] on button "Next Level" at bounding box center [233, 259] width 88 height 21
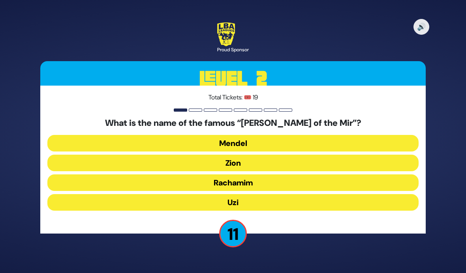
click at [328, 194] on button "Uzi" at bounding box center [232, 202] width 371 height 17
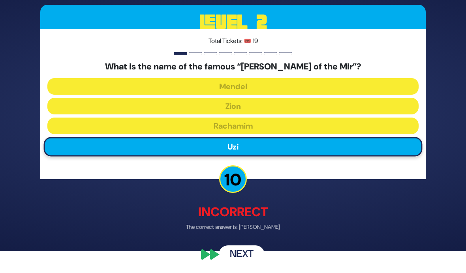
click at [247, 262] on button "Next" at bounding box center [242, 254] width 46 height 18
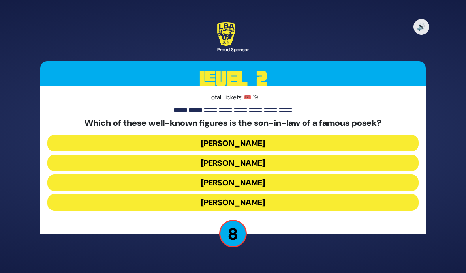
click at [380, 194] on button "Shlomo Yehuda Rechnitz" at bounding box center [232, 202] width 371 height 17
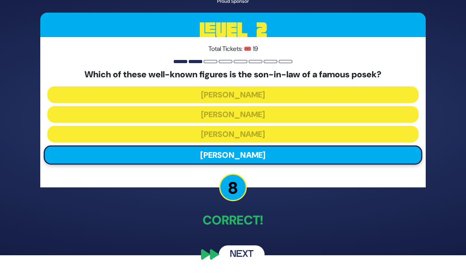
click at [245, 255] on button "Next" at bounding box center [242, 254] width 46 height 18
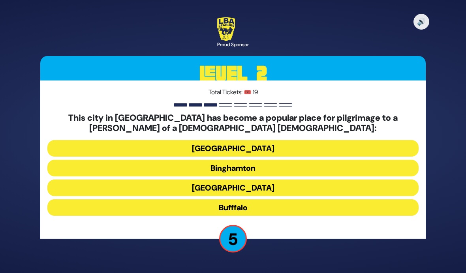
click at [316, 199] on button "Bufffalo" at bounding box center [232, 207] width 371 height 17
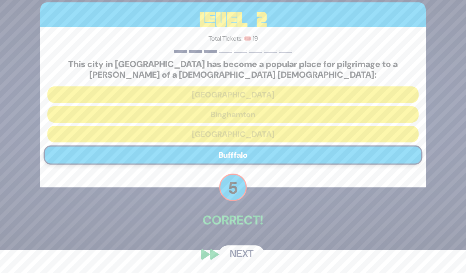
click at [253, 258] on button "Next" at bounding box center [242, 254] width 46 height 18
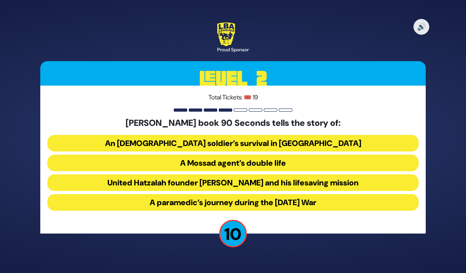
click at [351, 174] on button "United Hatzalah founder Eli Beer and his lifesaving mission" at bounding box center [232, 182] width 371 height 17
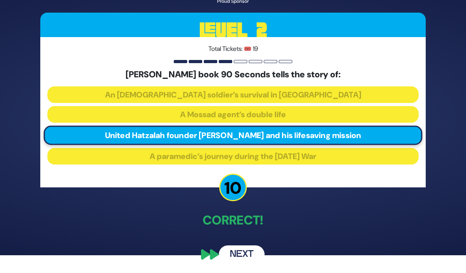
click at [247, 255] on button "Next" at bounding box center [242, 254] width 46 height 18
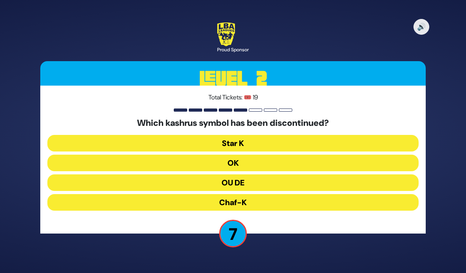
click at [317, 194] on button "Chaf-K" at bounding box center [232, 202] width 371 height 17
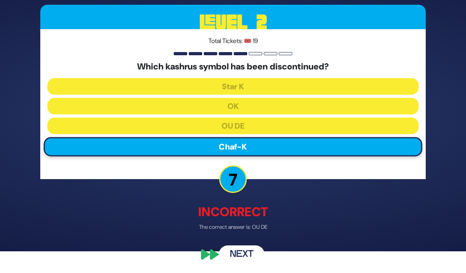
click at [251, 255] on button "Next" at bounding box center [242, 254] width 46 height 18
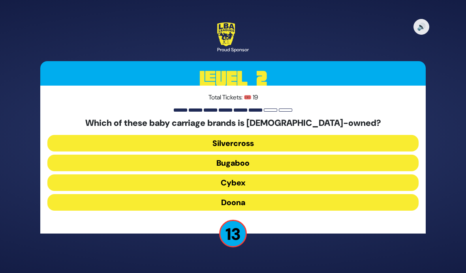
click at [318, 194] on button "Doona" at bounding box center [232, 202] width 371 height 17
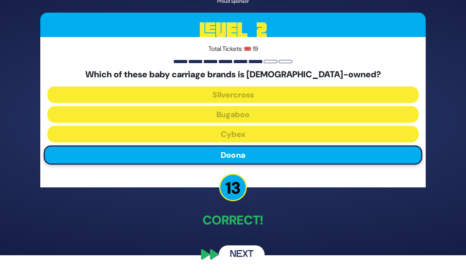
click at [246, 258] on button "Next" at bounding box center [242, 254] width 46 height 18
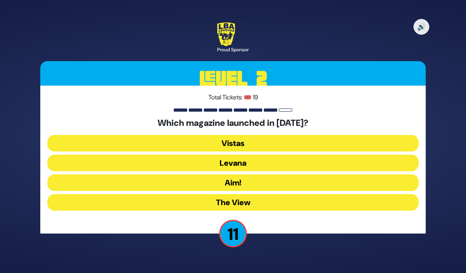
click at [324, 194] on button "The View" at bounding box center [232, 202] width 371 height 17
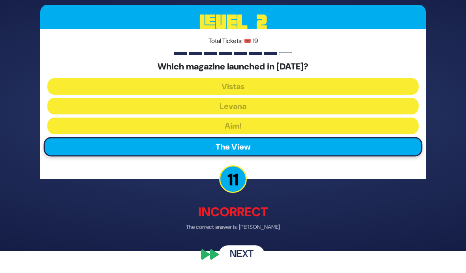
click at [251, 260] on button "Next" at bounding box center [242, 254] width 46 height 18
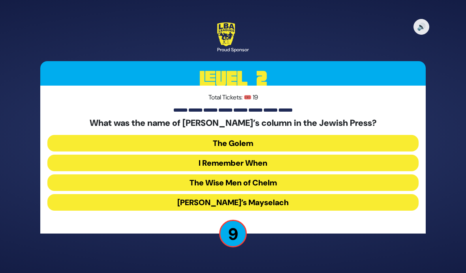
click at [339, 155] on button "I Remember When" at bounding box center [232, 163] width 371 height 17
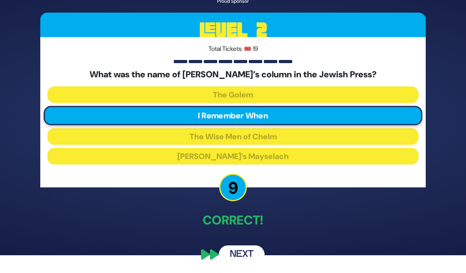
click at [249, 261] on button "Next" at bounding box center [242, 254] width 46 height 18
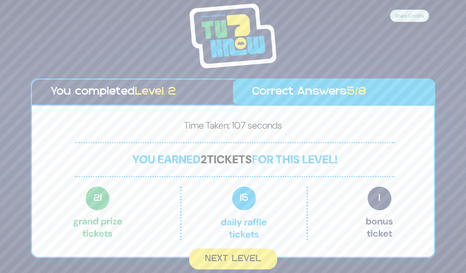
click at [250, 249] on button "Next Level" at bounding box center [233, 259] width 88 height 21
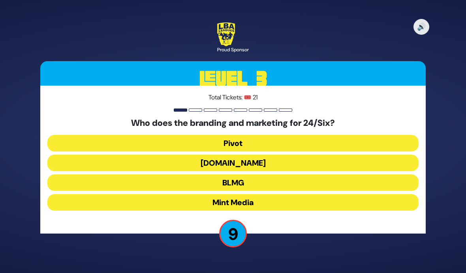
click at [321, 194] on button "Mint Media" at bounding box center [232, 202] width 371 height 17
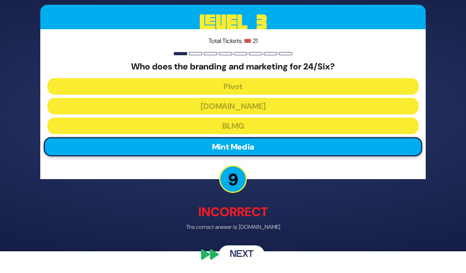
click at [247, 256] on button "Next" at bounding box center [242, 254] width 46 height 18
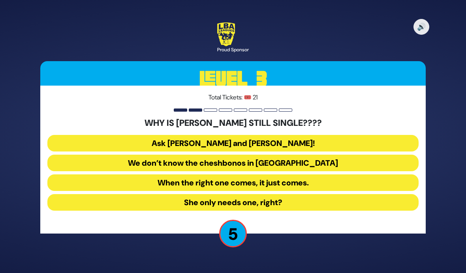
click at [381, 135] on button "Ask Bracha Stein and Chani Judowitz!" at bounding box center [232, 143] width 371 height 17
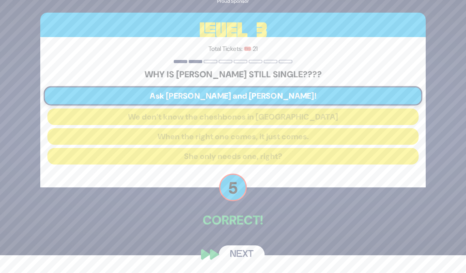
click at [240, 255] on button "Next" at bounding box center [242, 254] width 46 height 18
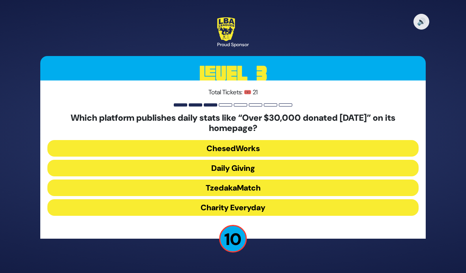
click at [319, 160] on button "Daily Giving" at bounding box center [232, 168] width 371 height 17
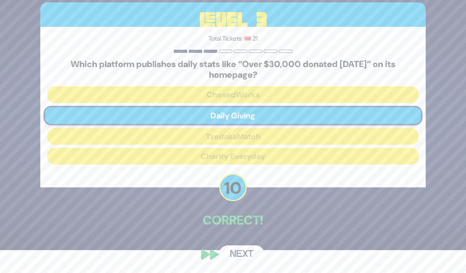
click at [245, 255] on button "Next" at bounding box center [242, 254] width 46 height 18
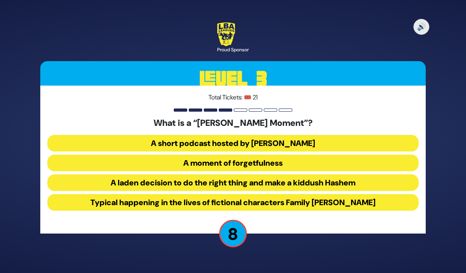
click at [388, 174] on button "A laden decision to do the right thing and make a kiddush Hashem" at bounding box center [232, 182] width 371 height 17
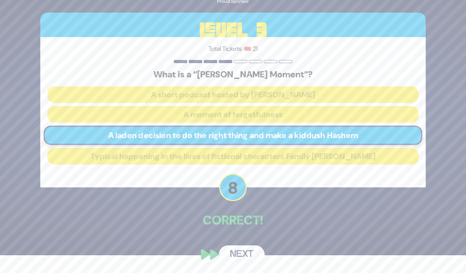
click at [249, 256] on button "Next" at bounding box center [242, 254] width 46 height 18
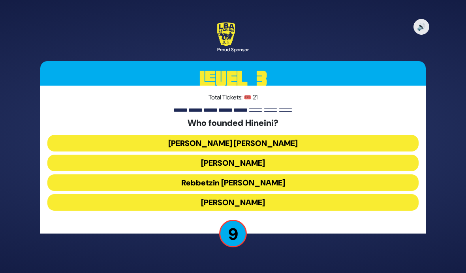
click at [385, 155] on button "Rebbetzin Esther Jungreis" at bounding box center [232, 163] width 371 height 17
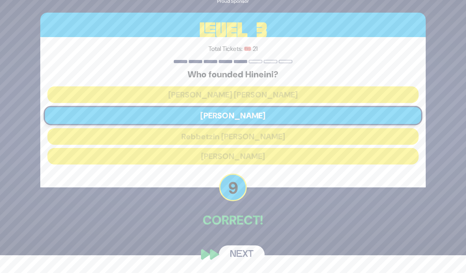
click at [243, 258] on button "Next" at bounding box center [242, 254] width 46 height 18
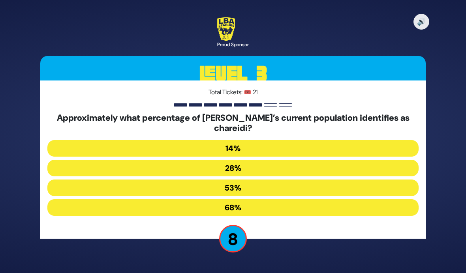
click at [349, 160] on button "28%" at bounding box center [232, 168] width 371 height 17
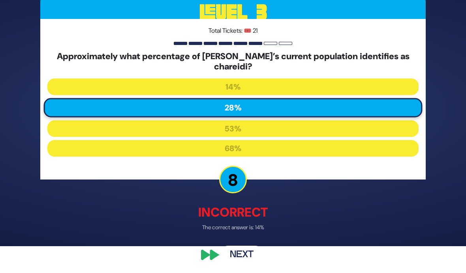
click at [246, 260] on button "Next" at bounding box center [242, 254] width 46 height 18
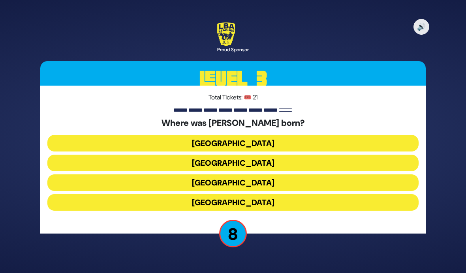
click at [329, 174] on button "Vienna" at bounding box center [232, 182] width 371 height 17
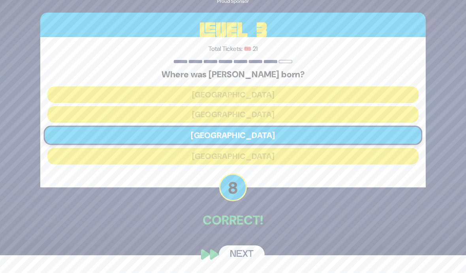
click at [250, 258] on button "Next" at bounding box center [242, 254] width 46 height 18
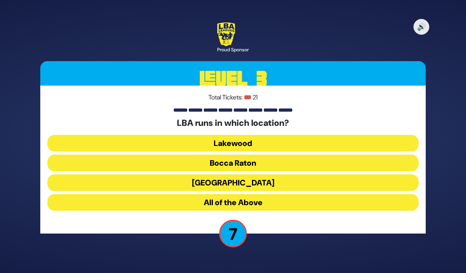
click at [328, 135] on button "Lakewood" at bounding box center [232, 143] width 371 height 17
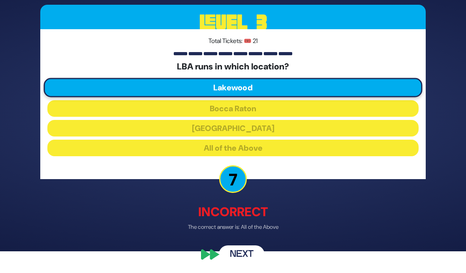
click at [246, 257] on button "Next" at bounding box center [242, 254] width 46 height 18
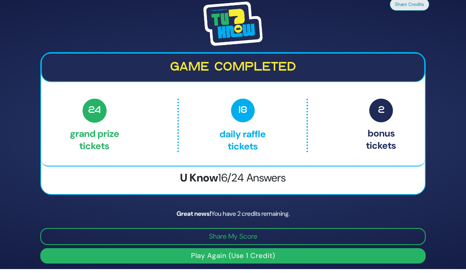
click at [330, 248] on button "Play Again (Use 1 Credit)" at bounding box center [232, 255] width 385 height 15
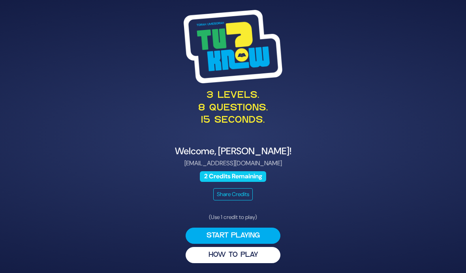
scroll to position [32, 0]
click at [258, 228] on button "Start Playing" at bounding box center [232, 236] width 95 height 16
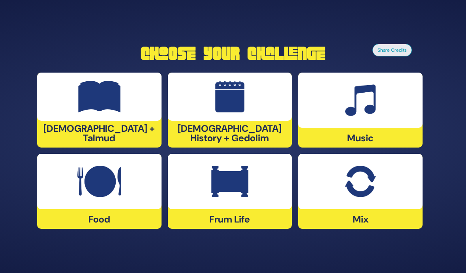
click at [219, 180] on img at bounding box center [229, 182] width 37 height 32
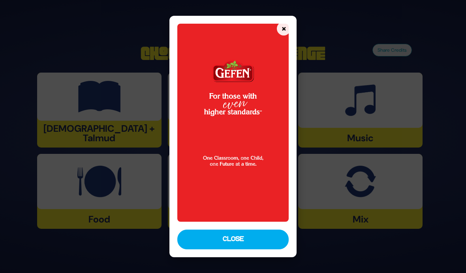
click at [256, 249] on button "Close" at bounding box center [233, 240] width 112 height 20
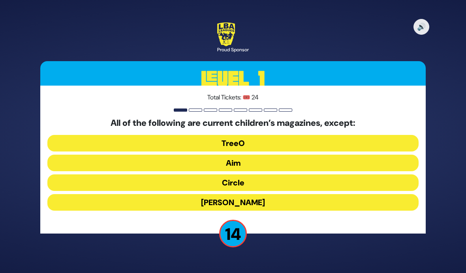
click at [303, 194] on button "Mishpacha Jr." at bounding box center [232, 202] width 371 height 17
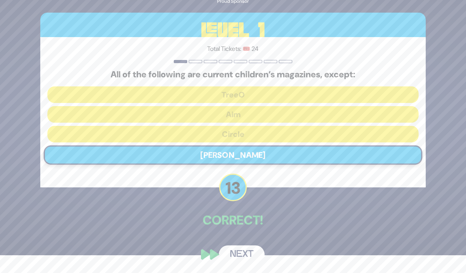
click at [249, 256] on button "Next" at bounding box center [242, 254] width 46 height 18
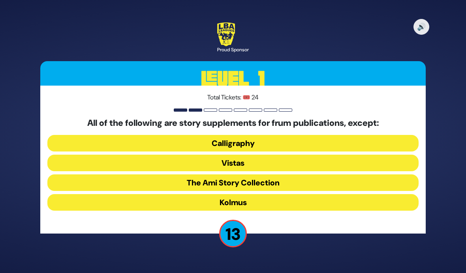
click at [348, 194] on button "Kolmus" at bounding box center [232, 202] width 371 height 17
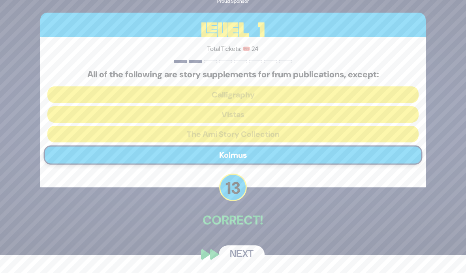
click at [245, 253] on button "Next" at bounding box center [242, 254] width 46 height 18
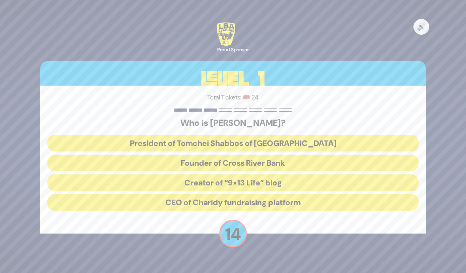
click at [307, 135] on button "President of Tomchei Shabbos of Rockland County" at bounding box center [232, 143] width 371 height 17
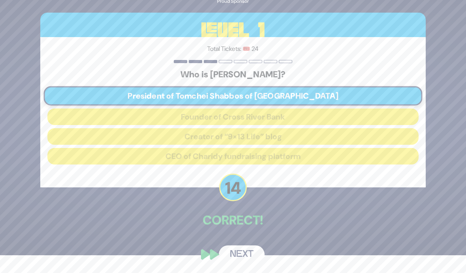
click at [248, 257] on button "Next" at bounding box center [242, 254] width 46 height 18
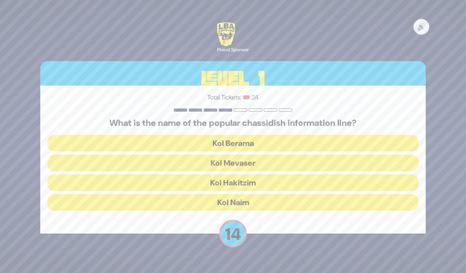
click at [313, 155] on button "Kol Mevaser" at bounding box center [232, 163] width 371 height 17
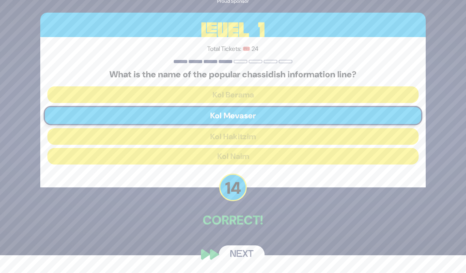
click at [242, 253] on button "Next" at bounding box center [242, 254] width 46 height 18
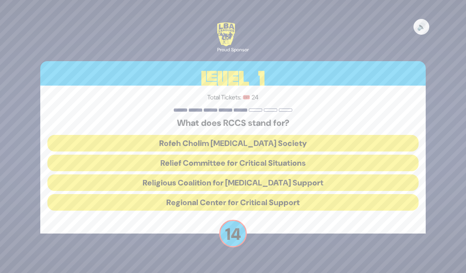
click at [305, 135] on button "Rofeh Cholim Cancer Society" at bounding box center [232, 143] width 371 height 17
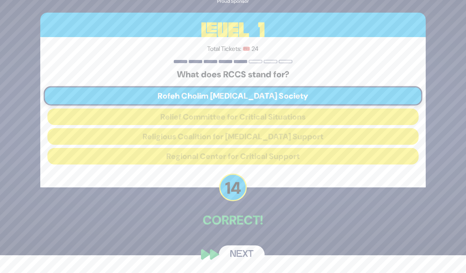
click at [243, 257] on button "Next" at bounding box center [242, 254] width 46 height 18
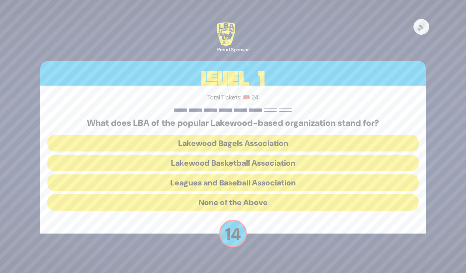
click at [305, 155] on button "Lakewood Basketball Association" at bounding box center [232, 163] width 371 height 17
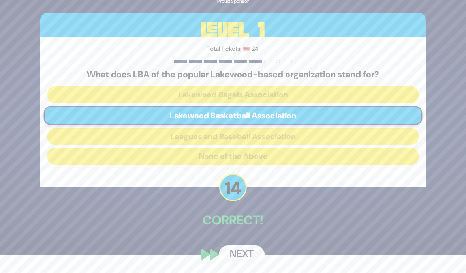
click at [244, 256] on button "Next" at bounding box center [242, 254] width 46 height 18
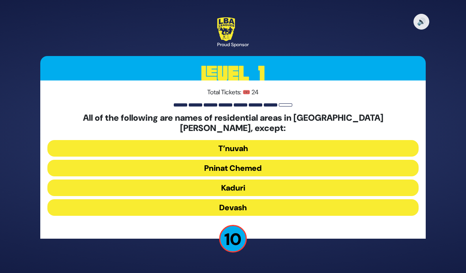
click at [308, 180] on button "Kaduri" at bounding box center [232, 188] width 371 height 17
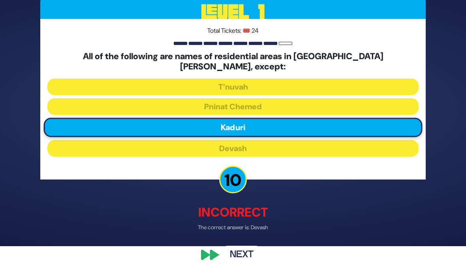
click at [247, 260] on button "Next" at bounding box center [242, 254] width 46 height 18
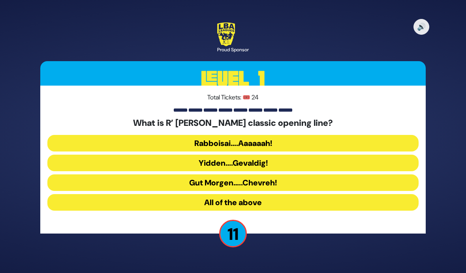
click at [331, 135] on button "Rabboisai….Aaaaaah!" at bounding box center [232, 143] width 371 height 17
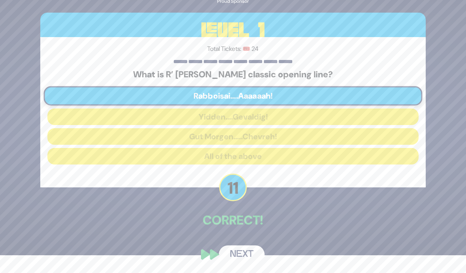
click at [246, 260] on button "Next" at bounding box center [242, 254] width 46 height 18
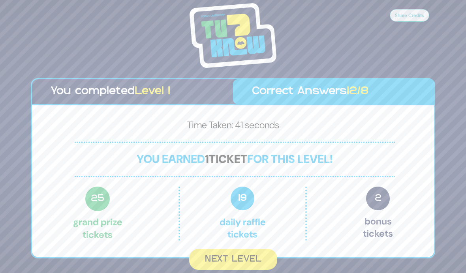
click at [244, 249] on button "Next Level" at bounding box center [233, 259] width 88 height 21
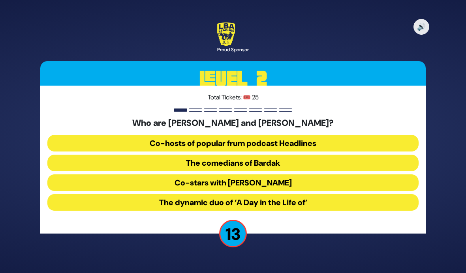
click at [298, 155] on button "The comedians of Bardak" at bounding box center [232, 163] width 371 height 17
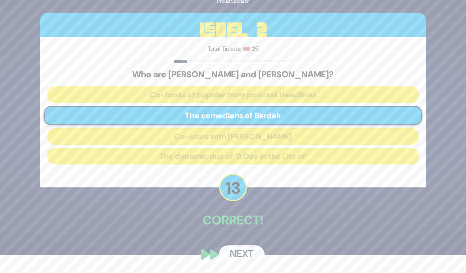
click at [246, 256] on button "Next" at bounding box center [242, 254] width 46 height 18
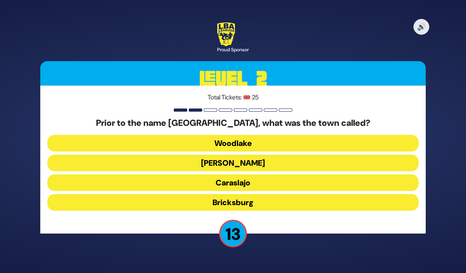
click at [253, 174] on button "Caraslajo" at bounding box center [232, 182] width 371 height 17
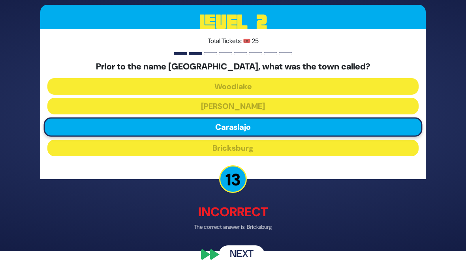
click at [252, 259] on button "Next" at bounding box center [242, 254] width 46 height 18
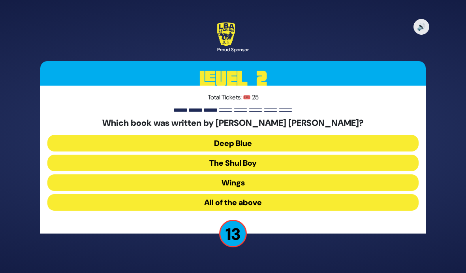
click at [252, 194] on button "All of the above" at bounding box center [232, 202] width 371 height 17
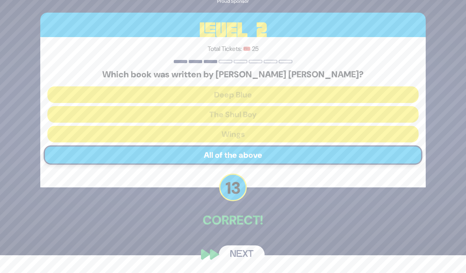
click at [247, 257] on button "Next" at bounding box center [242, 254] width 46 height 18
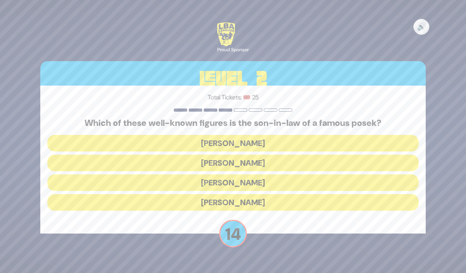
click at [288, 194] on button "Shlomo Yehuda Rechnitz" at bounding box center [232, 202] width 371 height 17
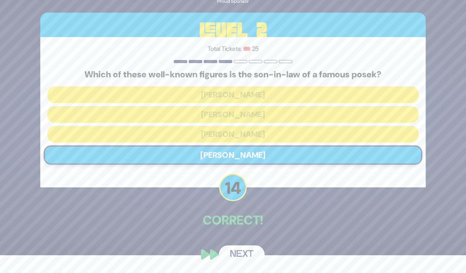
click at [246, 253] on button "Next" at bounding box center [242, 254] width 46 height 18
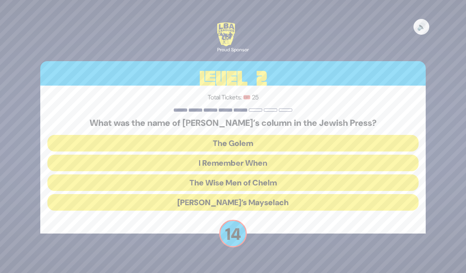
click at [284, 155] on button "I Remember When" at bounding box center [232, 163] width 371 height 17
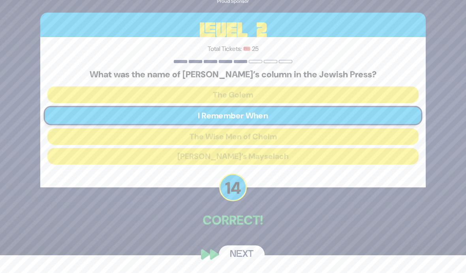
click at [247, 255] on button "Next" at bounding box center [242, 254] width 46 height 18
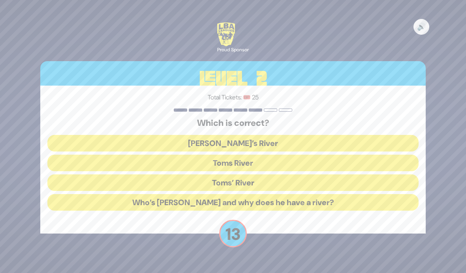
click at [294, 174] on button "Toms’ River" at bounding box center [232, 182] width 371 height 17
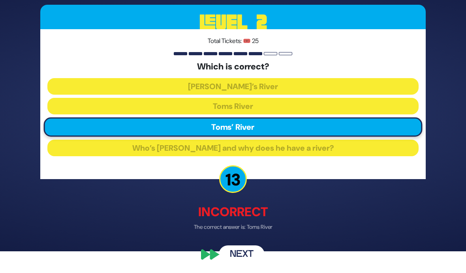
click at [248, 259] on button "Next" at bounding box center [242, 254] width 46 height 18
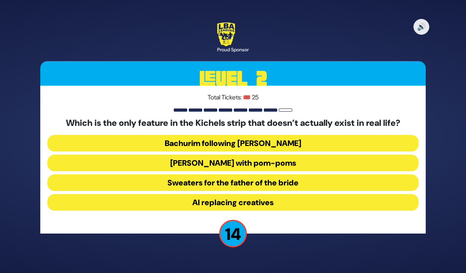
click at [279, 155] on button "Yarmulkes with pom-poms" at bounding box center [232, 163] width 371 height 17
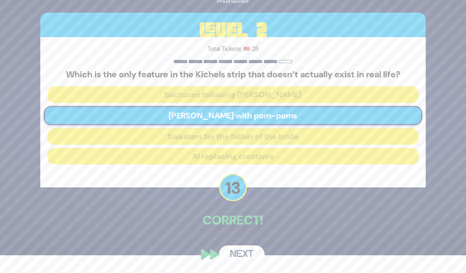
click at [246, 256] on button "Next" at bounding box center [242, 254] width 46 height 18
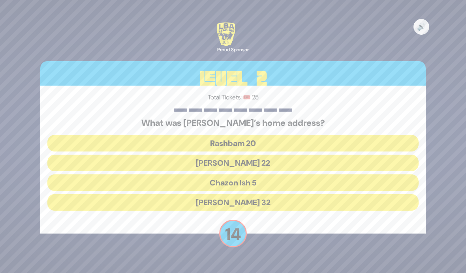
click at [273, 174] on button "Chazon Ish 5" at bounding box center [232, 182] width 371 height 17
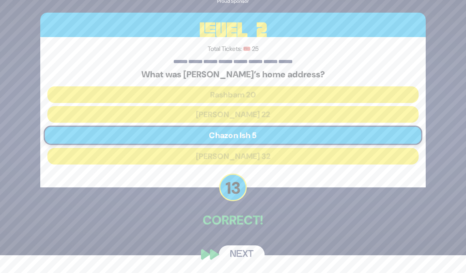
click at [248, 255] on button "Next" at bounding box center [242, 254] width 46 height 18
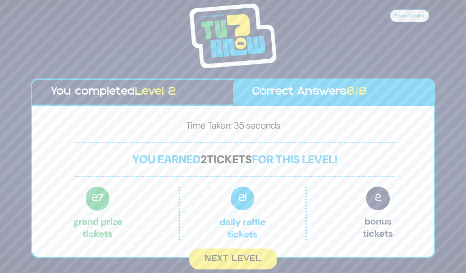
click at [251, 249] on button "Next Level" at bounding box center [233, 259] width 88 height 21
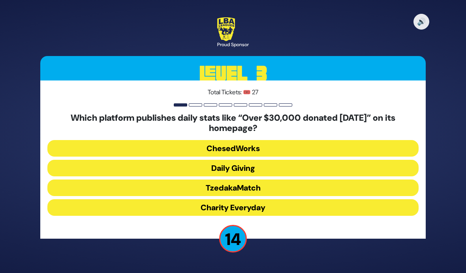
click at [271, 160] on button "Daily Giving" at bounding box center [232, 168] width 371 height 17
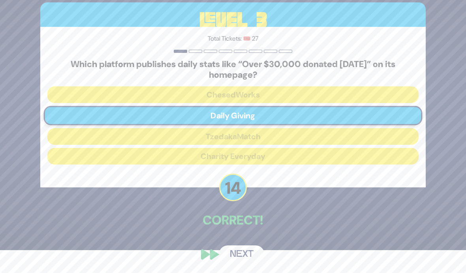
click at [250, 258] on button "Next" at bounding box center [242, 254] width 46 height 18
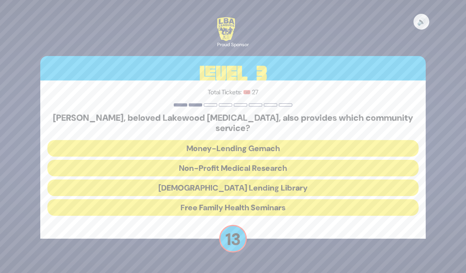
click at [283, 180] on button "Jewish Lending Library" at bounding box center [232, 188] width 371 height 17
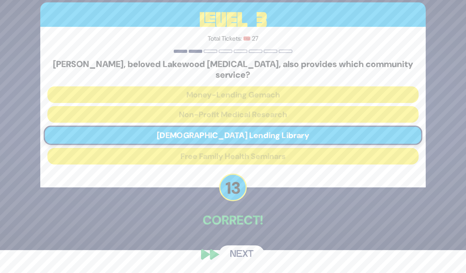
click at [247, 258] on button "Next" at bounding box center [242, 254] width 46 height 18
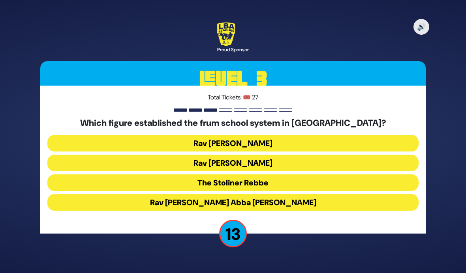
click at [282, 194] on button "Rav Avraham Abba Friedman" at bounding box center [232, 202] width 371 height 17
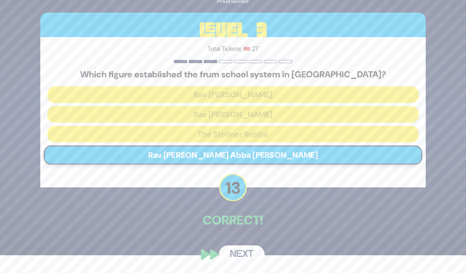
click at [247, 255] on button "Next" at bounding box center [242, 254] width 46 height 18
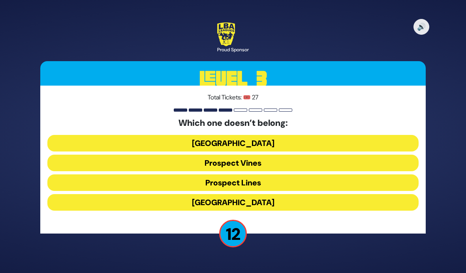
click at [270, 174] on button "Prospect Lines" at bounding box center [232, 182] width 371 height 17
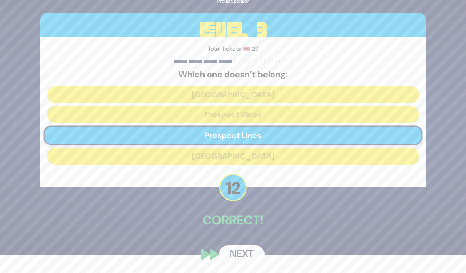
click at [247, 255] on button "Next" at bounding box center [242, 254] width 46 height 18
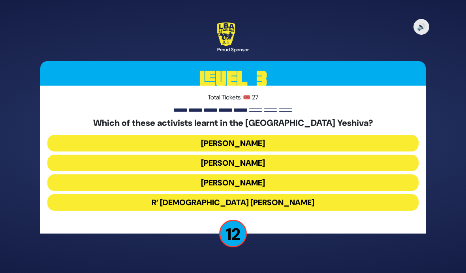
click at [264, 135] on button "Tzvi Gluck" at bounding box center [232, 143] width 371 height 17
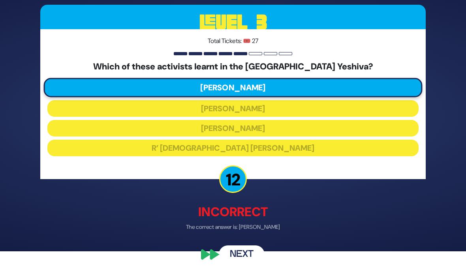
click at [247, 256] on button "Next" at bounding box center [242, 254] width 46 height 18
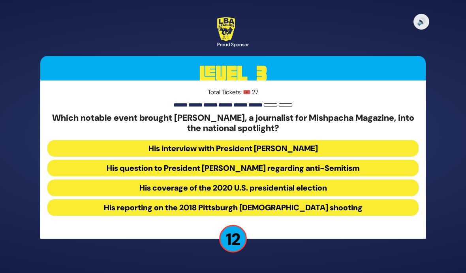
click at [307, 160] on button "His question to President Donald Trump regarding anti-Semitism" at bounding box center [232, 168] width 371 height 17
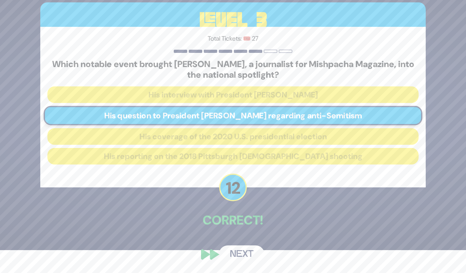
click at [247, 257] on button "Next" at bounding box center [242, 254] width 46 height 18
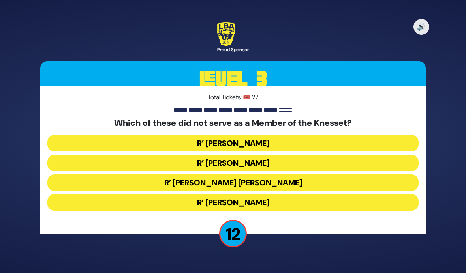
click at [278, 174] on button "R’ Avraham Yosef Leizerson" at bounding box center [232, 182] width 371 height 17
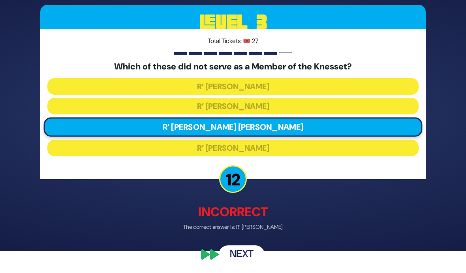
click at [250, 253] on button "Next" at bounding box center [242, 254] width 46 height 18
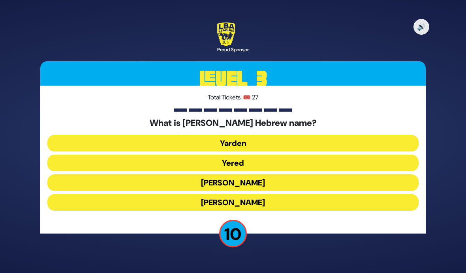
click at [238, 194] on button "Yoel Chaim" at bounding box center [232, 202] width 371 height 17
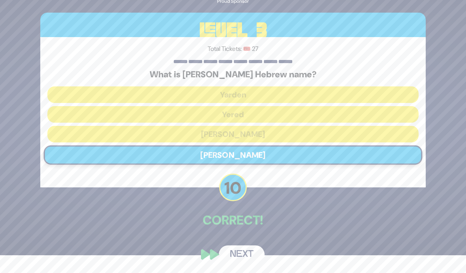
click at [240, 256] on button "Next" at bounding box center [242, 254] width 46 height 18
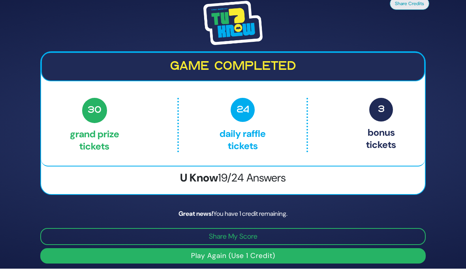
click at [333, 248] on button "Play Again (Use 1 Credit)" at bounding box center [232, 255] width 385 height 15
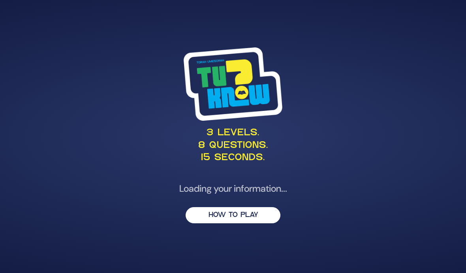
scroll to position [32, 0]
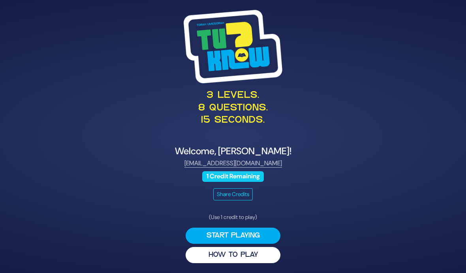
click at [256, 228] on button "Start Playing" at bounding box center [232, 236] width 95 height 16
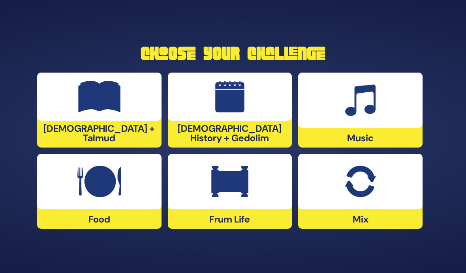
click at [118, 187] on div at bounding box center [99, 181] width 124 height 55
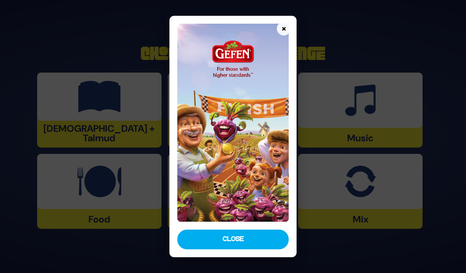
click at [259, 249] on button "Close" at bounding box center [233, 240] width 112 height 20
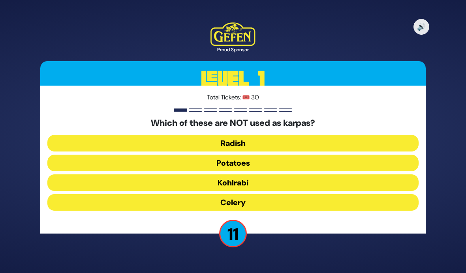
click at [245, 174] on button "Kohlrabi" at bounding box center [232, 182] width 371 height 17
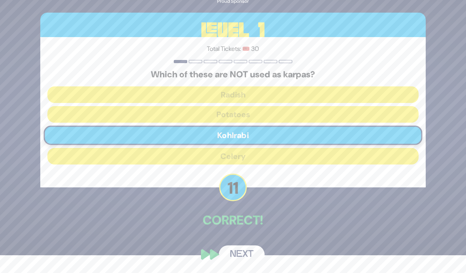
click at [248, 254] on button "Next" at bounding box center [242, 254] width 46 height 18
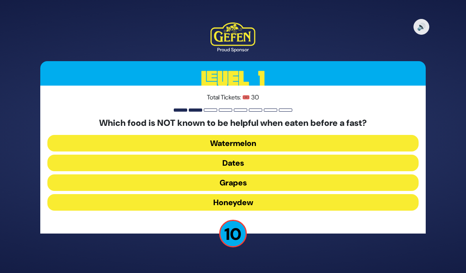
click at [248, 155] on button "Dates" at bounding box center [232, 163] width 371 height 17
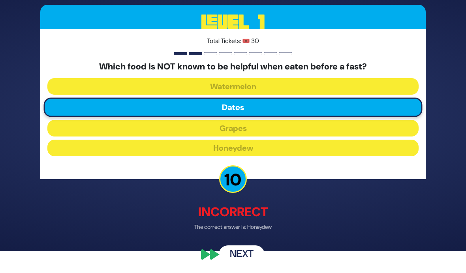
click at [248, 257] on button "Next" at bounding box center [242, 254] width 46 height 18
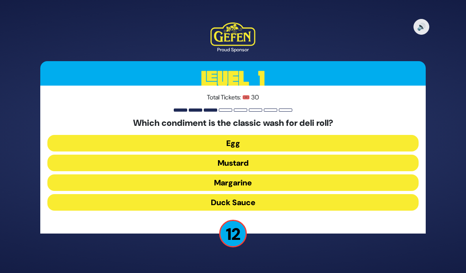
click at [288, 155] on button "Mustard" at bounding box center [232, 163] width 371 height 17
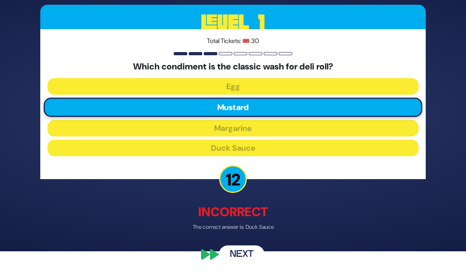
click at [248, 252] on button "Next" at bounding box center [242, 254] width 46 height 18
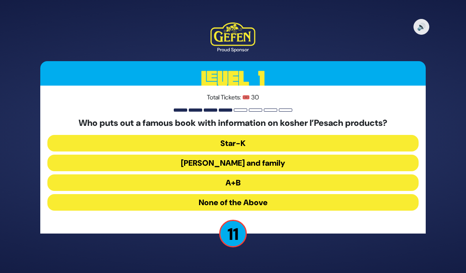
click at [326, 174] on button "A+B" at bounding box center [232, 182] width 371 height 17
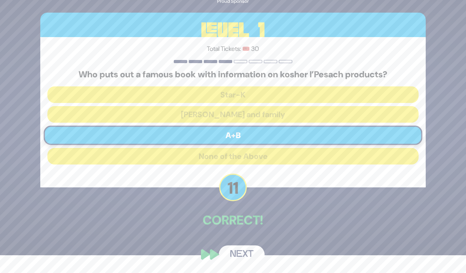
click at [245, 255] on button "Next" at bounding box center [242, 254] width 46 height 18
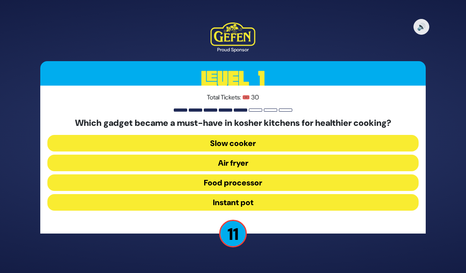
click at [333, 155] on button "Air fryer" at bounding box center [232, 163] width 371 height 17
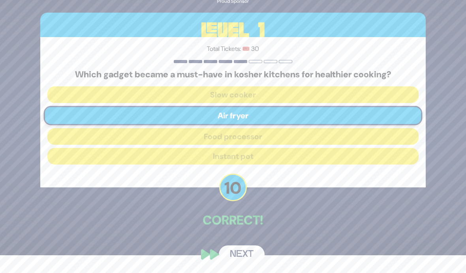
click at [240, 251] on button "Next" at bounding box center [242, 254] width 46 height 18
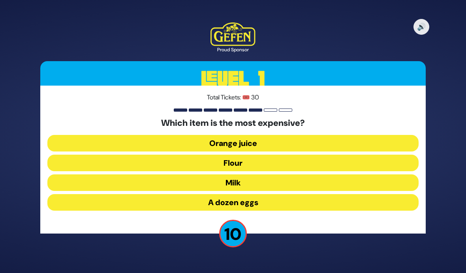
click at [293, 194] on button "A dozen eggs" at bounding box center [232, 202] width 371 height 17
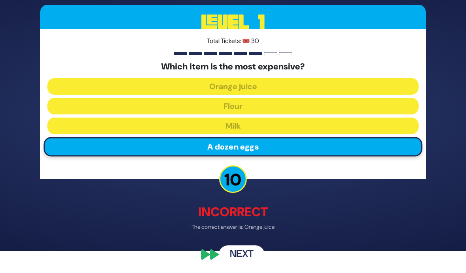
click at [247, 257] on button "Next" at bounding box center [242, 254] width 46 height 18
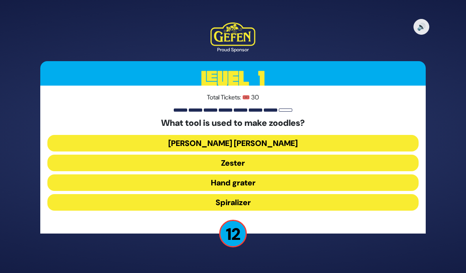
click at [342, 194] on button "Spiralizer" at bounding box center [232, 202] width 371 height 17
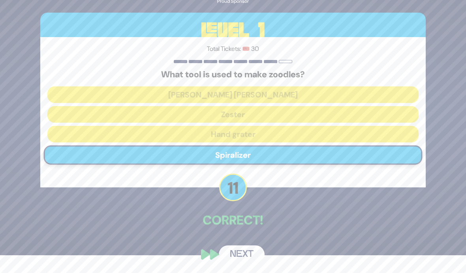
click at [247, 255] on button "Next" at bounding box center [242, 254] width 46 height 18
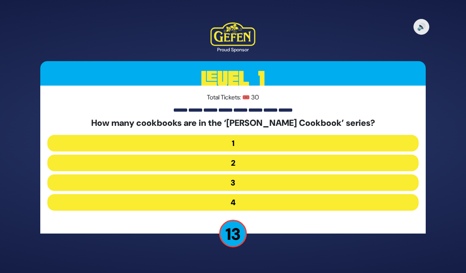
click at [349, 155] on button "2" at bounding box center [232, 163] width 371 height 17
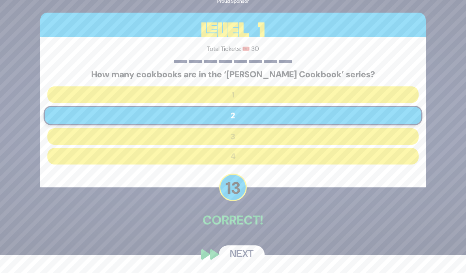
click at [246, 256] on button "Next" at bounding box center [242, 254] width 46 height 18
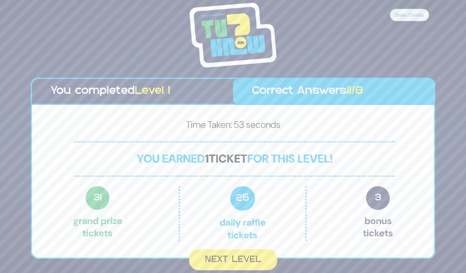
click at [256, 249] on button "Next Level" at bounding box center [233, 259] width 88 height 21
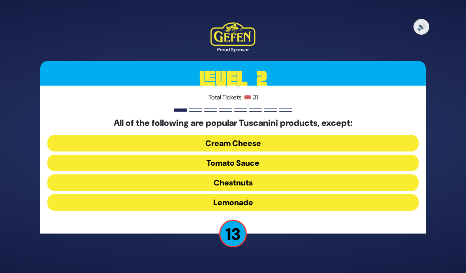
click at [288, 135] on button "Cream Cheese" at bounding box center [232, 143] width 371 height 17
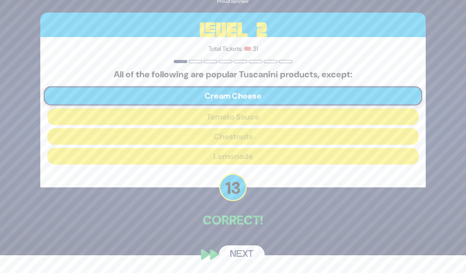
click at [245, 256] on button "Next" at bounding box center [242, 254] width 46 height 18
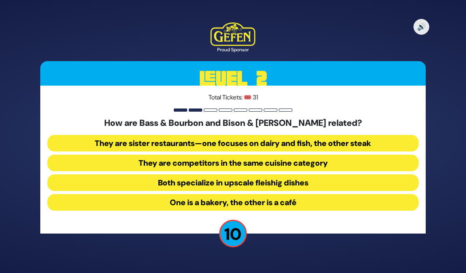
click at [361, 135] on button "They are sister restaurants—one focuses on dairy and fish, the other steak" at bounding box center [232, 143] width 371 height 17
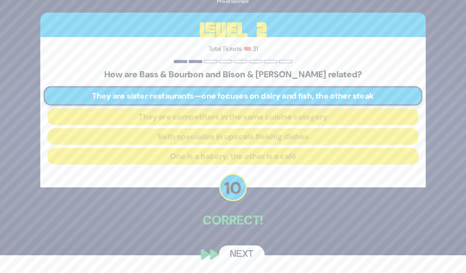
click at [247, 255] on button "Next" at bounding box center [242, 254] width 46 height 18
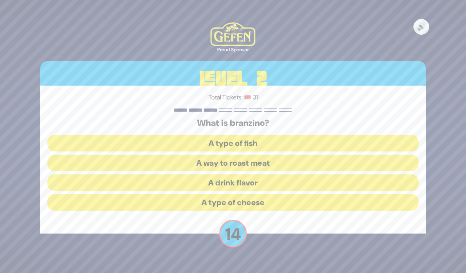
click at [302, 135] on button "A type of fish" at bounding box center [232, 143] width 371 height 17
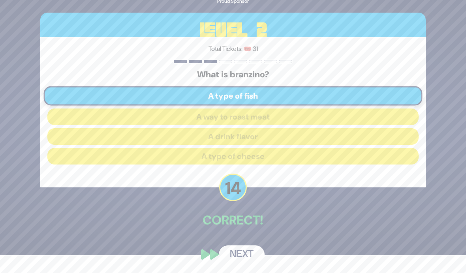
click at [246, 255] on button "Next" at bounding box center [242, 254] width 46 height 18
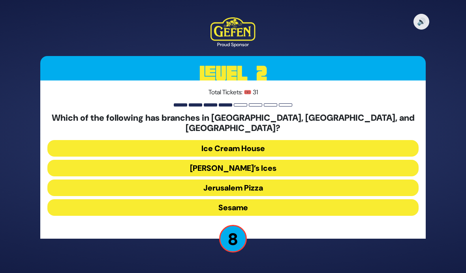
click at [287, 160] on button "Rita’s Ices" at bounding box center [232, 168] width 371 height 17
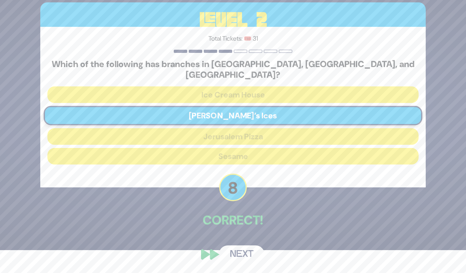
click at [243, 254] on button "Next" at bounding box center [242, 254] width 46 height 18
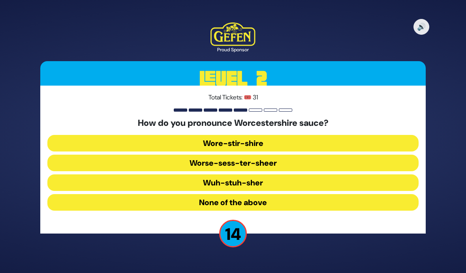
click at [301, 174] on button "Wuh-stuh-sher" at bounding box center [232, 182] width 371 height 17
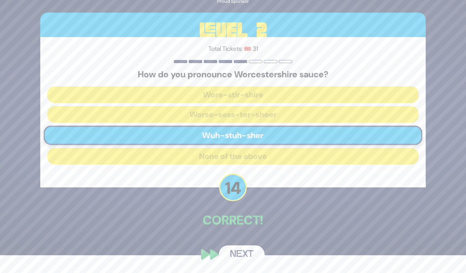
click at [247, 256] on button "Next" at bounding box center [242, 254] width 46 height 18
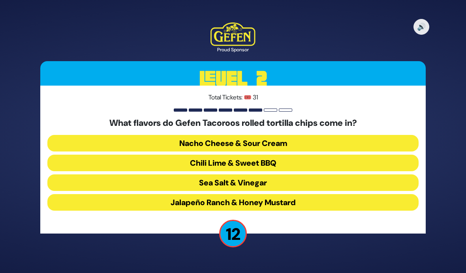
click at [307, 155] on button "Chili Lime & Sweet BBQ" at bounding box center [232, 163] width 371 height 17
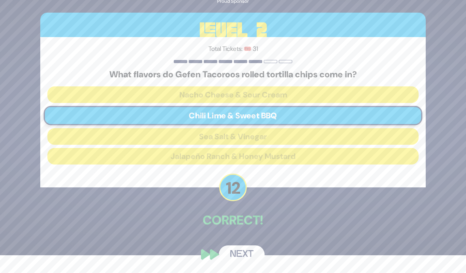
click at [245, 260] on button "Next" at bounding box center [242, 254] width 46 height 18
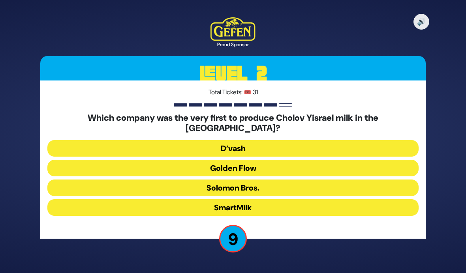
click at [305, 140] on button "D’vash" at bounding box center [232, 148] width 371 height 17
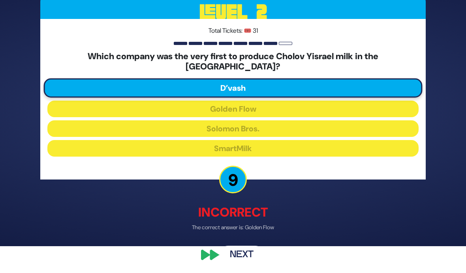
click at [243, 262] on button "Next" at bounding box center [242, 254] width 46 height 18
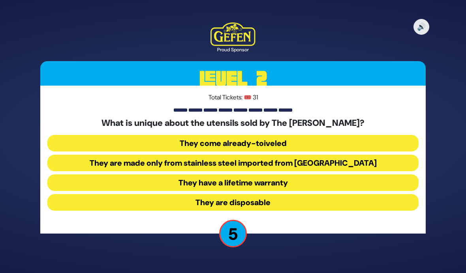
click at [306, 155] on button "They are made only from stainless steel imported from Israel" at bounding box center [232, 163] width 371 height 17
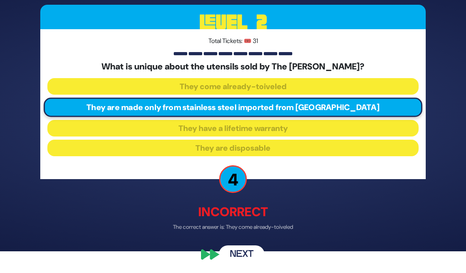
click at [243, 257] on button "Next" at bounding box center [242, 254] width 46 height 18
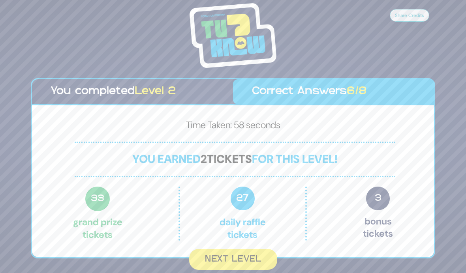
click at [258, 249] on button "Next Level" at bounding box center [233, 259] width 88 height 21
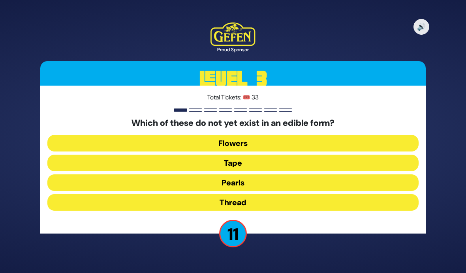
click at [308, 155] on button "Tape" at bounding box center [232, 163] width 371 height 17
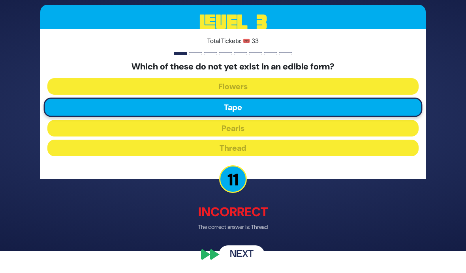
click at [248, 258] on button "Next" at bounding box center [242, 254] width 46 height 18
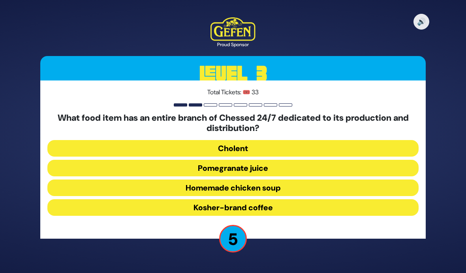
click at [295, 180] on button "Homemade chicken soup" at bounding box center [232, 188] width 371 height 17
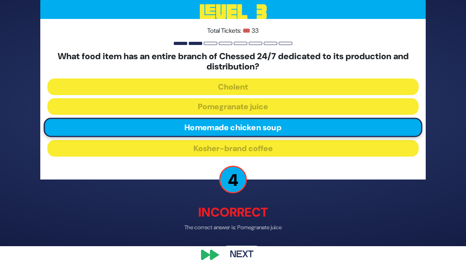
click at [245, 257] on button "Next" at bounding box center [242, 254] width 46 height 18
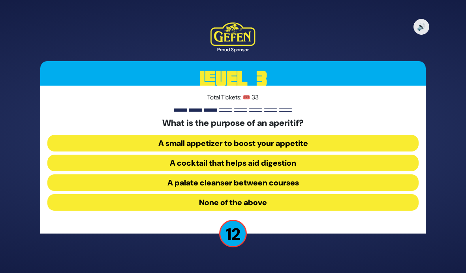
click at [328, 135] on button "A small appetizer to boost your appetite" at bounding box center [232, 143] width 371 height 17
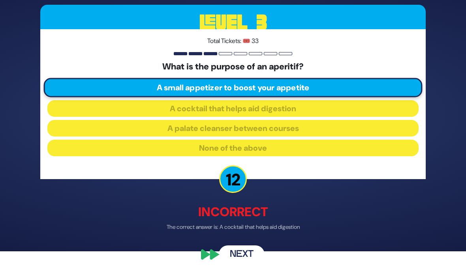
click at [247, 256] on button "Next" at bounding box center [242, 254] width 46 height 18
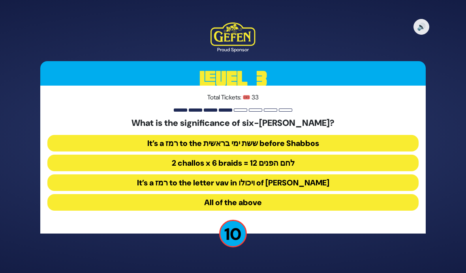
click at [349, 135] on button "It’s a רמז to the ששת ימי בראשית before Shabbos" at bounding box center [232, 143] width 371 height 17
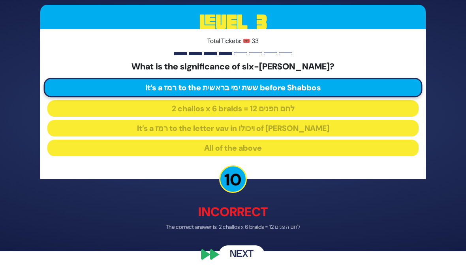
click at [247, 258] on button "Next" at bounding box center [242, 254] width 46 height 18
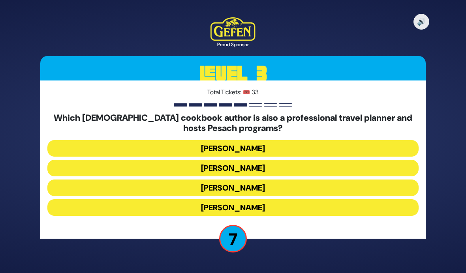
click at [355, 199] on button "Victoria Dwek" at bounding box center [232, 207] width 371 height 17
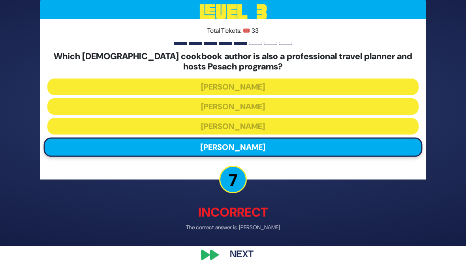
click at [245, 257] on button "Next" at bounding box center [242, 254] width 46 height 18
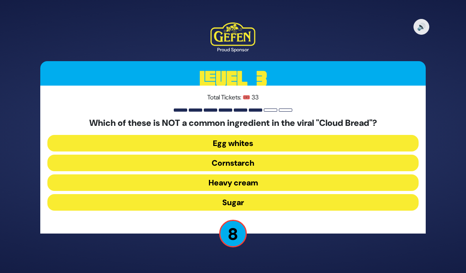
click at [350, 174] on button "Heavy cream" at bounding box center [232, 182] width 371 height 17
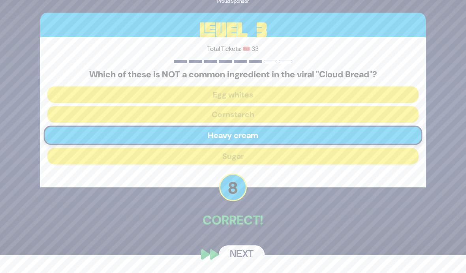
click at [245, 255] on button "Next" at bounding box center [242, 254] width 46 height 18
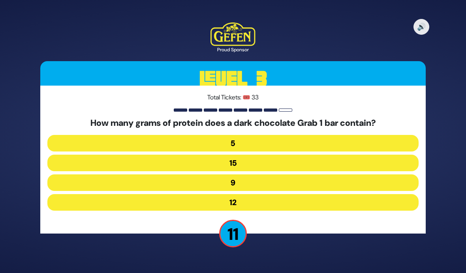
click at [319, 194] on button "12" at bounding box center [232, 202] width 371 height 17
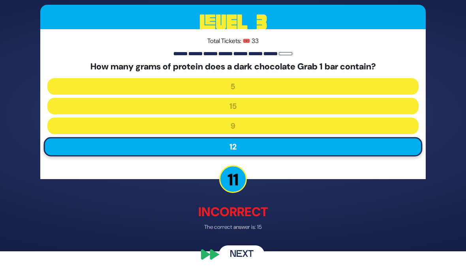
click at [248, 259] on button "Next" at bounding box center [242, 254] width 46 height 18
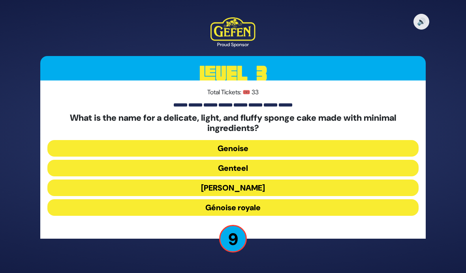
click at [331, 140] on button "Genoise" at bounding box center [232, 148] width 371 height 17
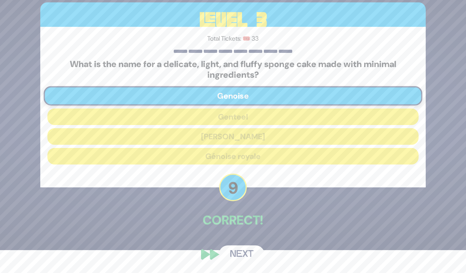
click at [246, 259] on button "Next" at bounding box center [242, 254] width 46 height 18
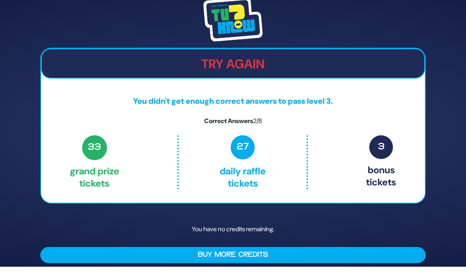
scroll to position [0, 0]
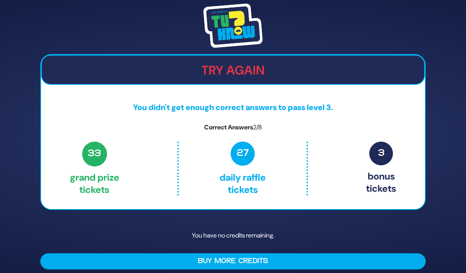
click at [233, 47] on img at bounding box center [232, 26] width 59 height 44
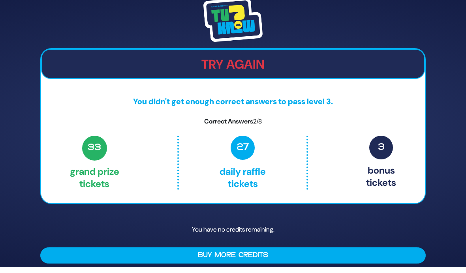
click at [284, 250] on button "Buy More Credits" at bounding box center [232, 255] width 385 height 16
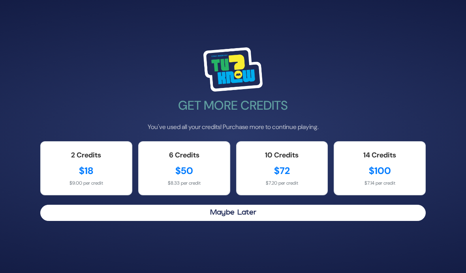
click at [322, 205] on button "Maybe Later" at bounding box center [232, 213] width 385 height 16
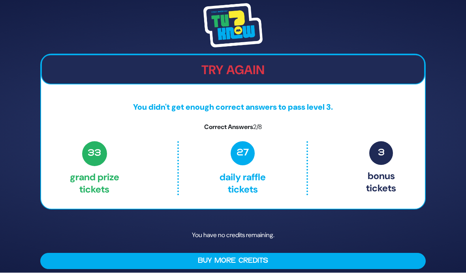
scroll to position [0, 0]
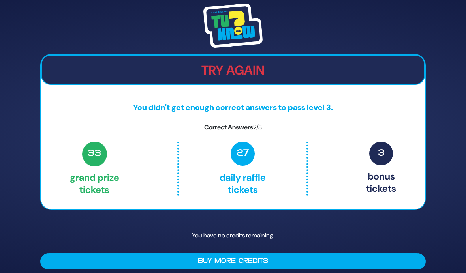
click at [236, 30] on img at bounding box center [232, 26] width 59 height 44
click at [229, 39] on img at bounding box center [232, 26] width 59 height 44
click at [235, 36] on img at bounding box center [232, 26] width 59 height 44
click at [235, 45] on img at bounding box center [232, 26] width 59 height 44
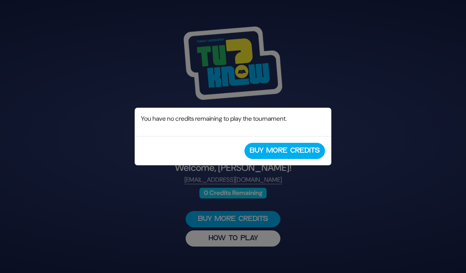
click at [271, 198] on div "No Credits Remaining You have no credits remaining to play the tournament. Buy …" at bounding box center [233, 136] width 466 height 273
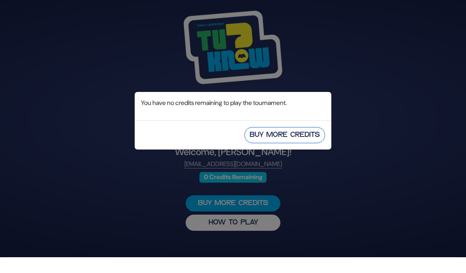
click at [302, 143] on button "Buy More Credits" at bounding box center [284, 151] width 80 height 16
